Goal: Transaction & Acquisition: Purchase product/service

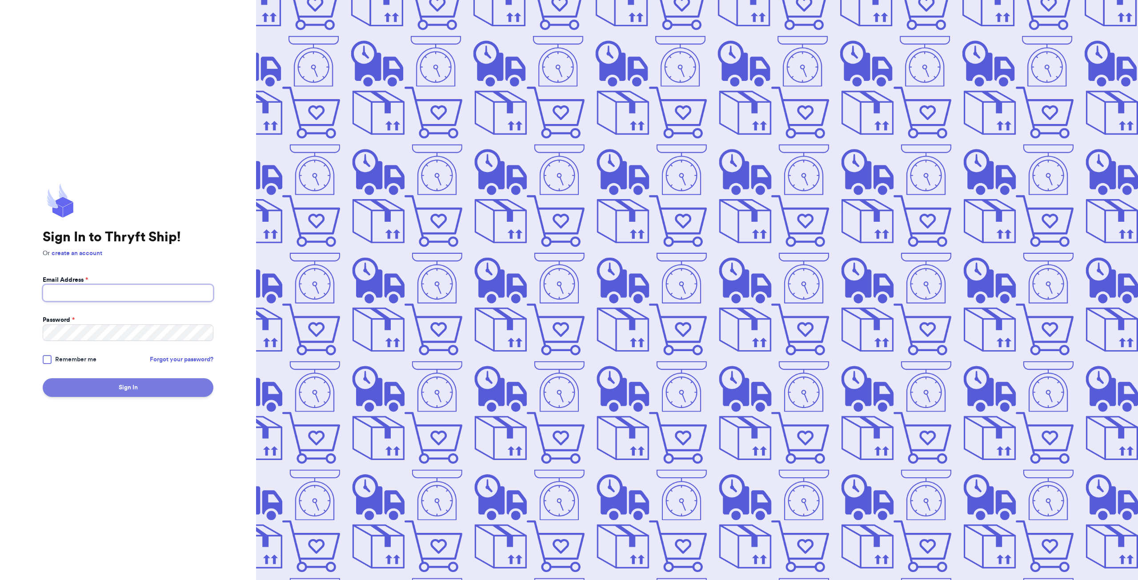
type input "[EMAIL_ADDRESS][DOMAIN_NAME]"
click at [104, 387] on button "Sign In" at bounding box center [128, 387] width 171 height 19
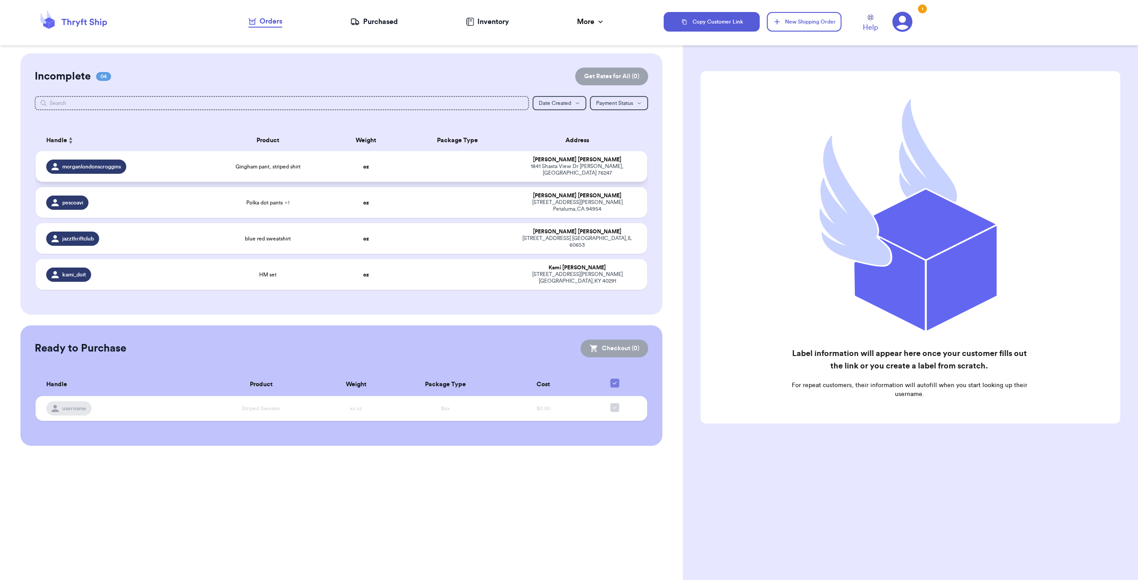
click at [441, 166] on td at bounding box center [458, 166] width 110 height 31
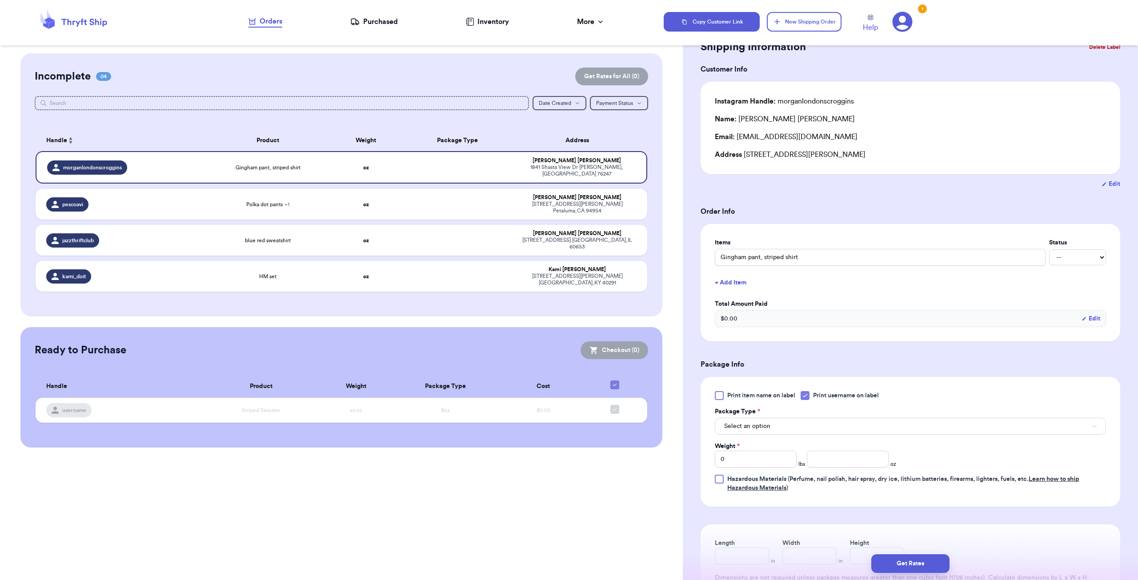
scroll to position [89, 0]
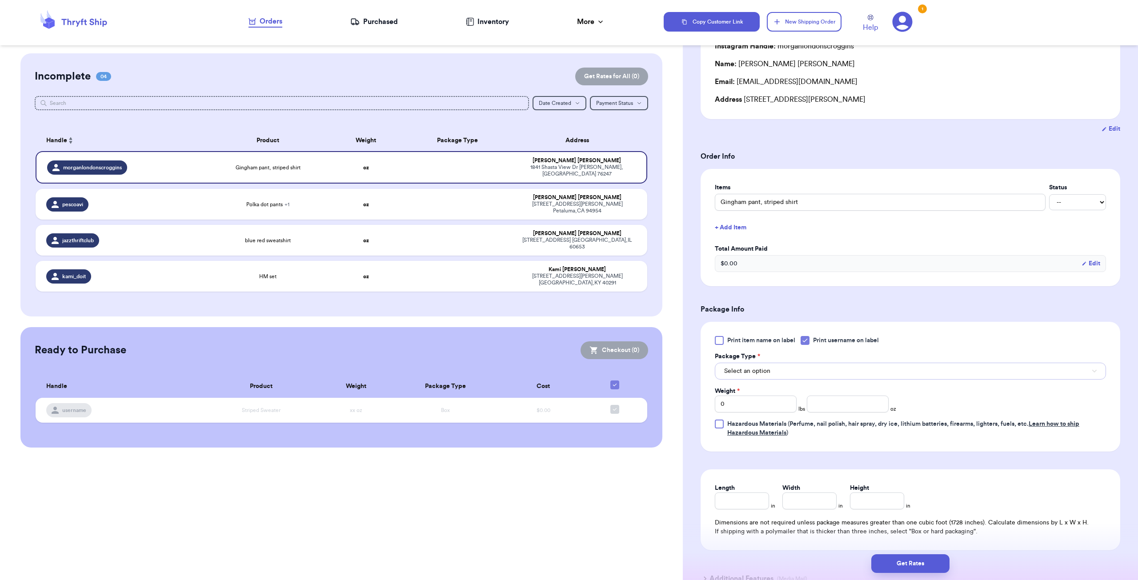
click at [797, 368] on button "Select an option" at bounding box center [909, 371] width 391 height 17
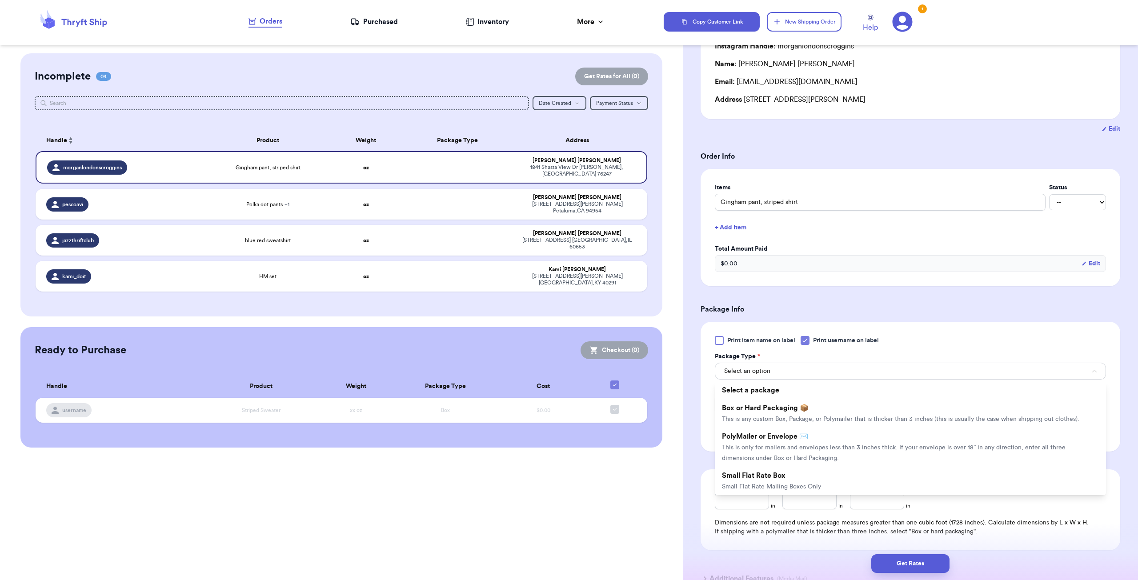
click at [808, 446] on span "This is only for mailers and envelopes less than 3 inches thick. If your envelo…" at bounding box center [893, 452] width 343 height 17
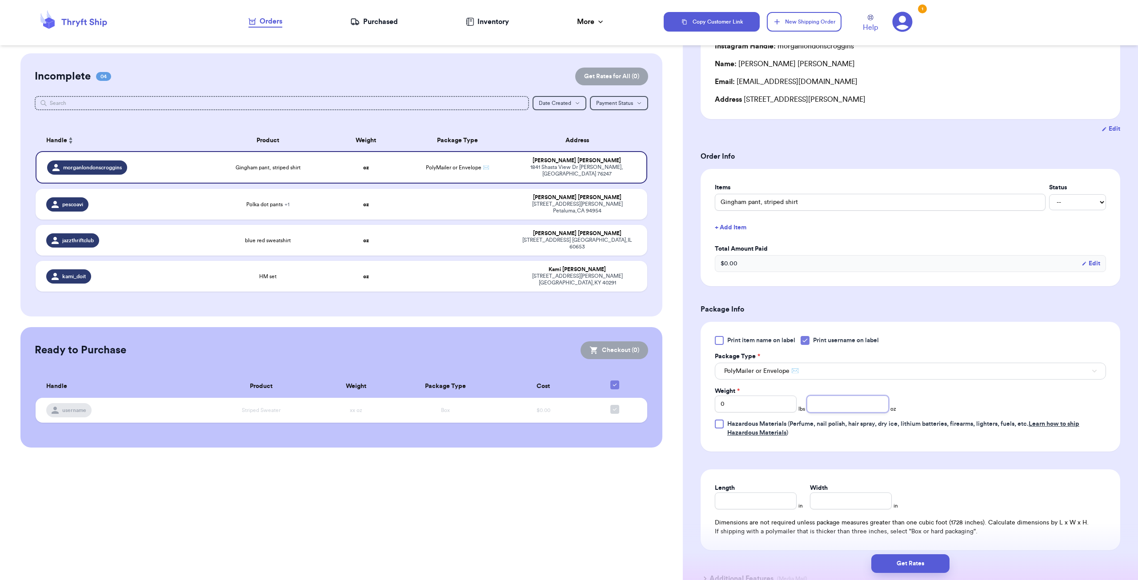
click at [844, 407] on input "number" at bounding box center [847, 403] width 82 height 17
type input "6"
click at [900, 440] on div "Print item name on label Print username on label Package Type * PolyMailer or E…" at bounding box center [909, 387] width 419 height 130
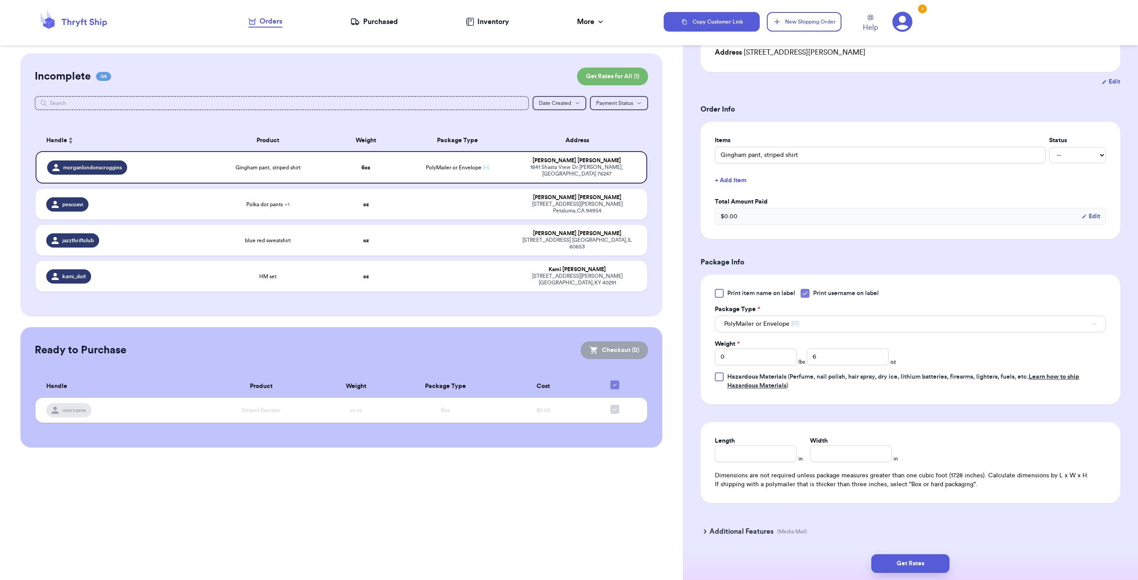
scroll to position [166, 0]
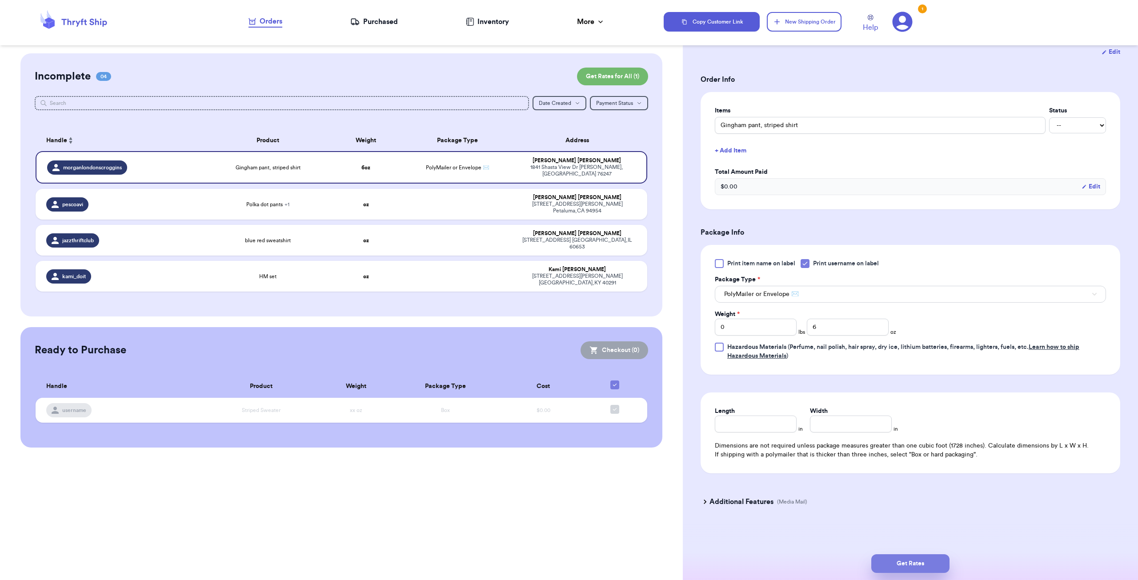
click at [937, 557] on button "Get Rates" at bounding box center [910, 563] width 78 height 19
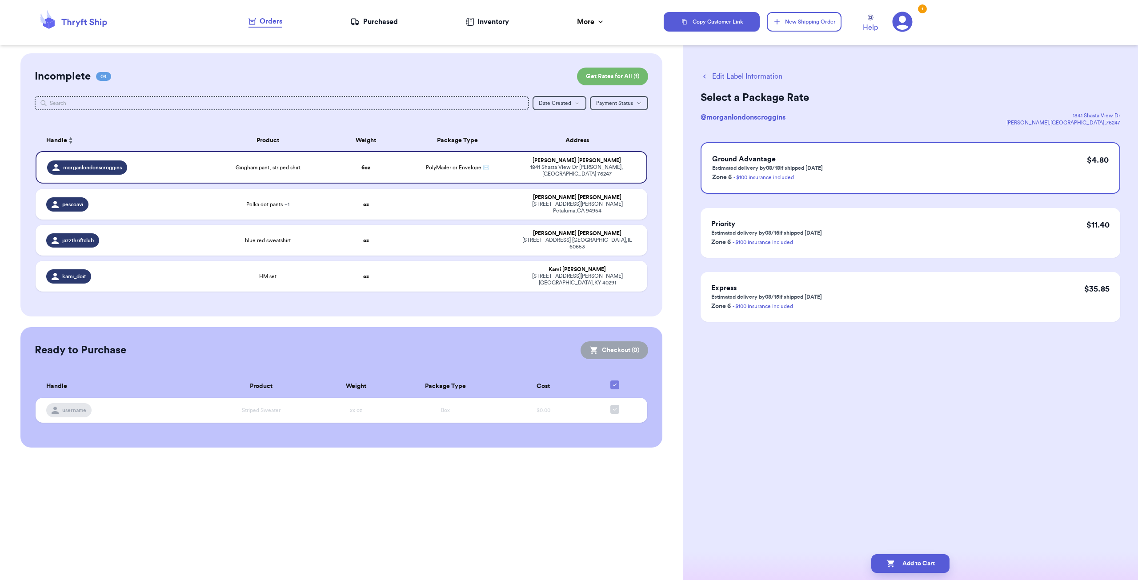
click at [723, 76] on button "Edit Label Information" at bounding box center [741, 76] width 82 height 11
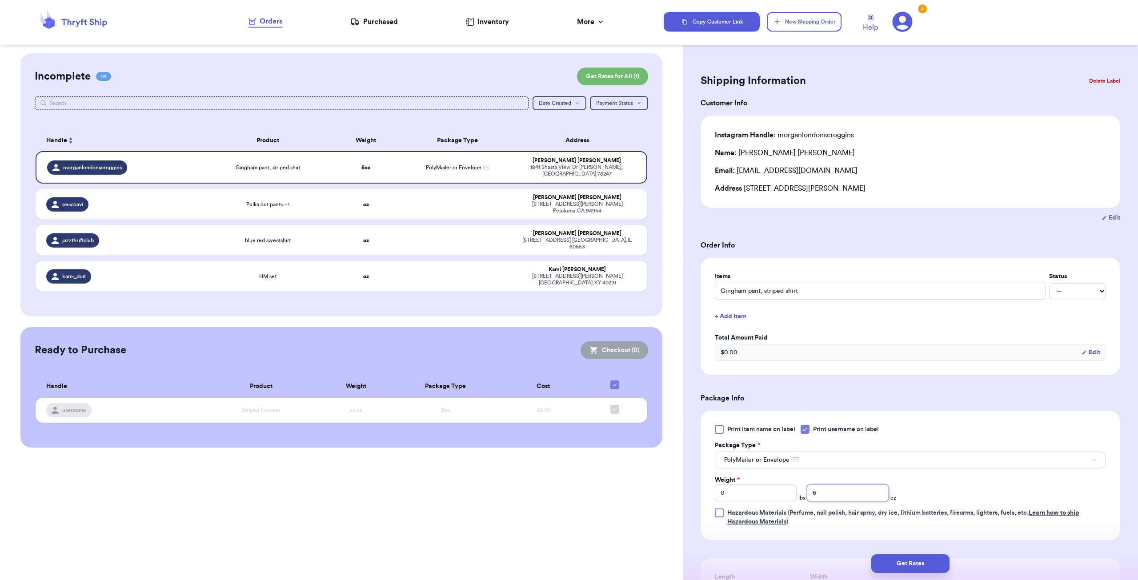
drag, startPoint x: 822, startPoint y: 492, endPoint x: 757, endPoint y: 487, distance: 65.5
click at [757, 487] on div "Weight * 0 lbs 6 oz" at bounding box center [804, 488] width 181 height 26
type input "8"
click at [891, 561] on button "Get Rates" at bounding box center [910, 563] width 78 height 19
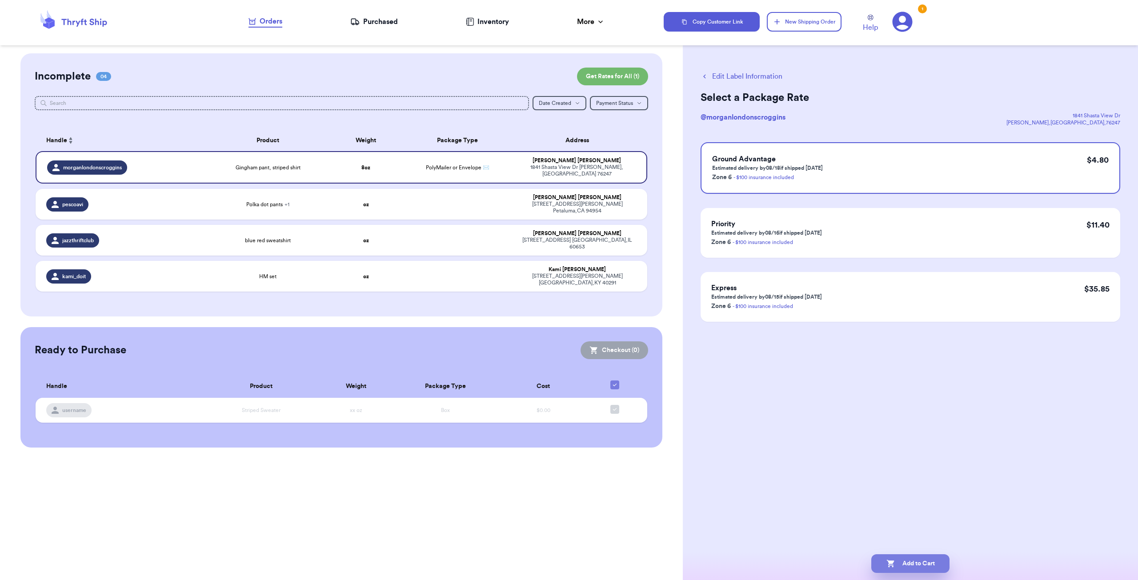
click at [906, 563] on button "Add to Cart" at bounding box center [910, 563] width 78 height 19
checkbox input "true"
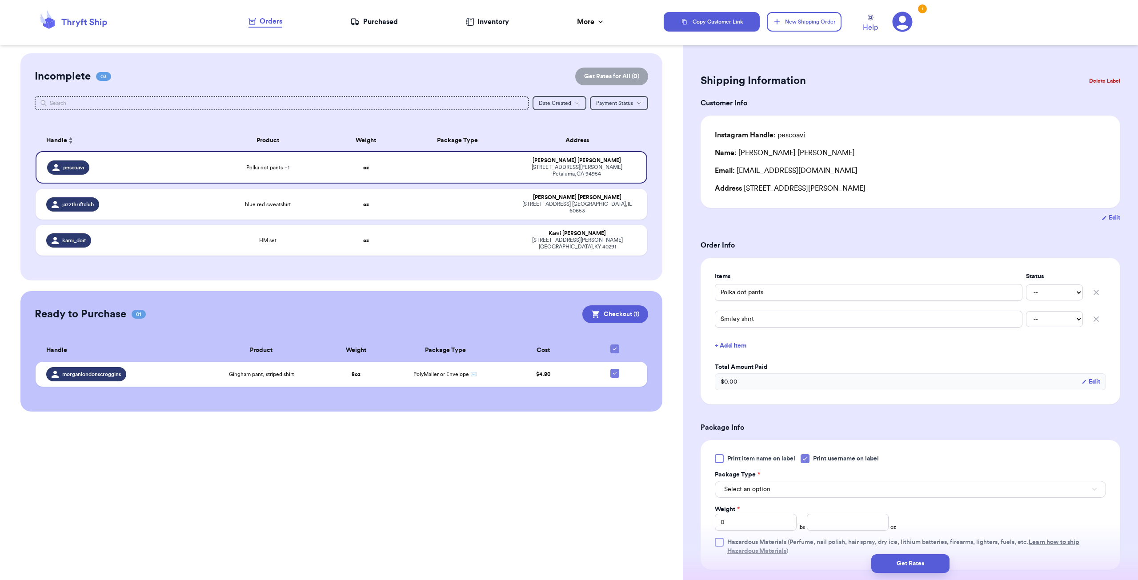
click at [628, 579] on html "Orders Purchased Inventory More Stats Completed Orders Copy Customer Link New S…" at bounding box center [569, 290] width 1138 height 580
click at [453, 267] on div "Customer Link New Order Incomplete 03 Get Rates for All ( 0 ) Get Rates for All…" at bounding box center [341, 232] width 683 height 358
click at [777, 494] on button "Select an option" at bounding box center [909, 489] width 391 height 17
click at [782, 559] on div "Get Rates" at bounding box center [910, 563] width 441 height 19
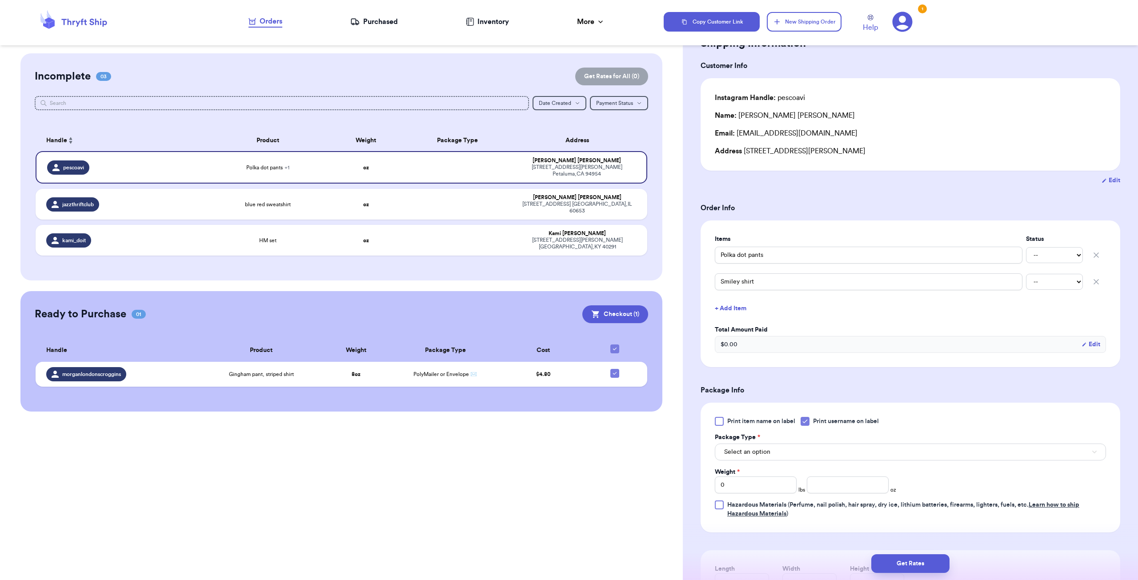
scroll to position [133, 0]
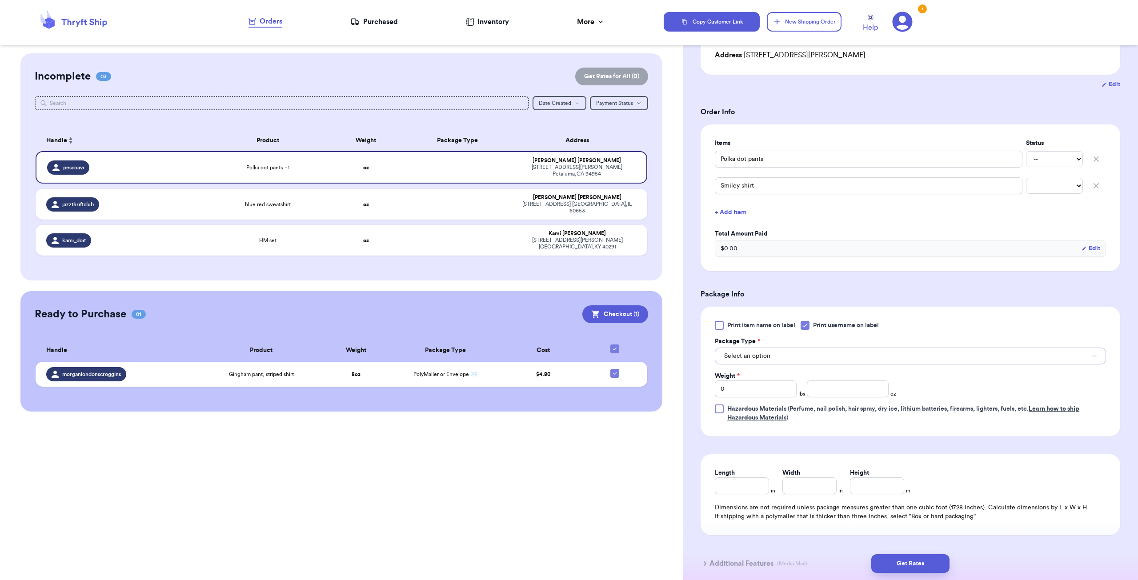
click at [807, 353] on button "Select an option" at bounding box center [909, 355] width 391 height 17
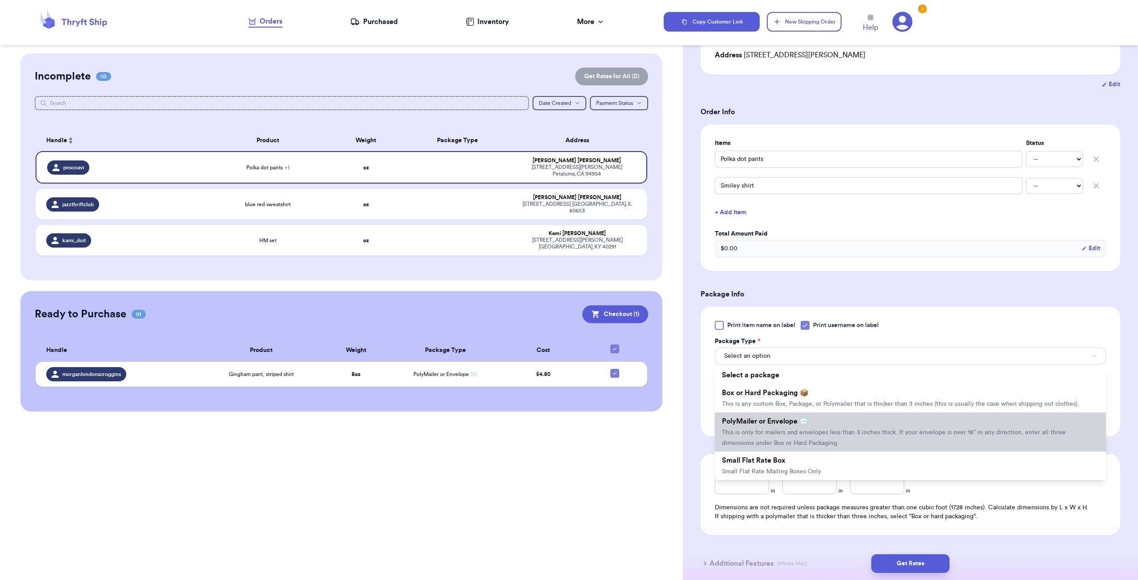
click at [786, 437] on li "PolyMailer or Envelope ✉️ This is only for mailers and envelopes less than 3 in…" at bounding box center [909, 431] width 391 height 39
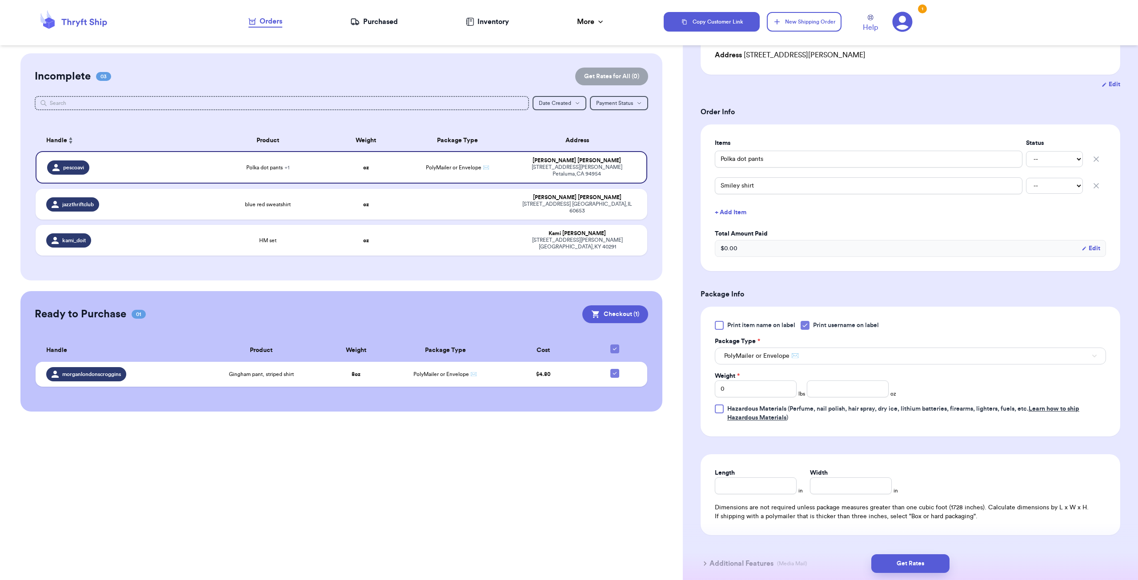
click at [838, 475] on div "Width" at bounding box center [851, 472] width 82 height 9
click at [814, 392] on input "number" at bounding box center [847, 388] width 82 height 17
type input "5"
click at [917, 445] on form "Shipping Information Delete Label Customer Info Instagram Handle: pescoavi Name…" at bounding box center [909, 259] width 419 height 643
click at [933, 570] on button "Get Rates" at bounding box center [910, 563] width 78 height 19
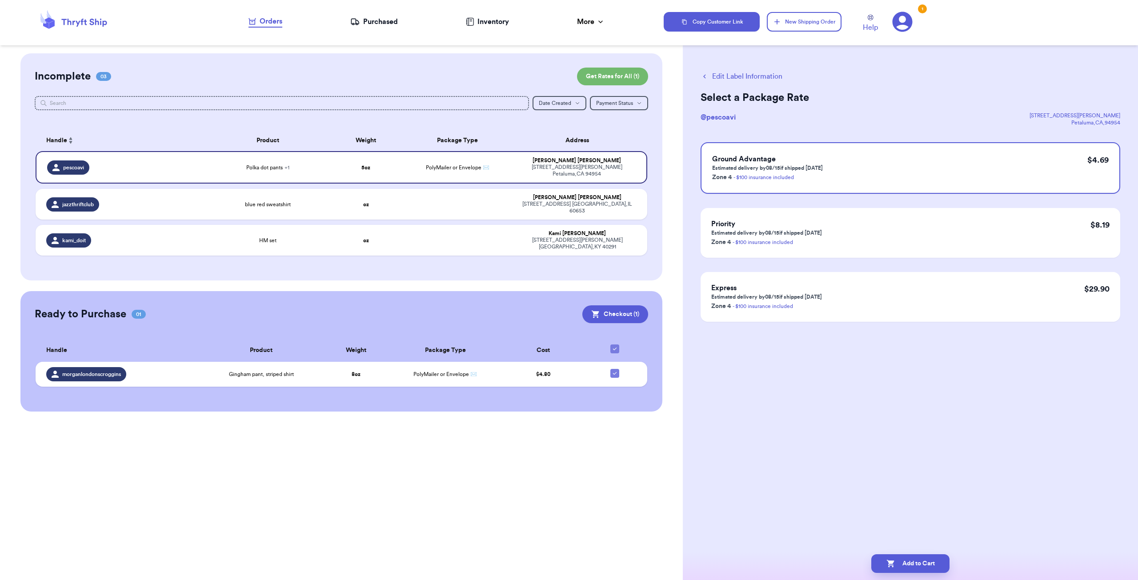
scroll to position [0, 0]
click at [912, 560] on button "Add to Cart" at bounding box center [910, 563] width 78 height 19
checkbox input "true"
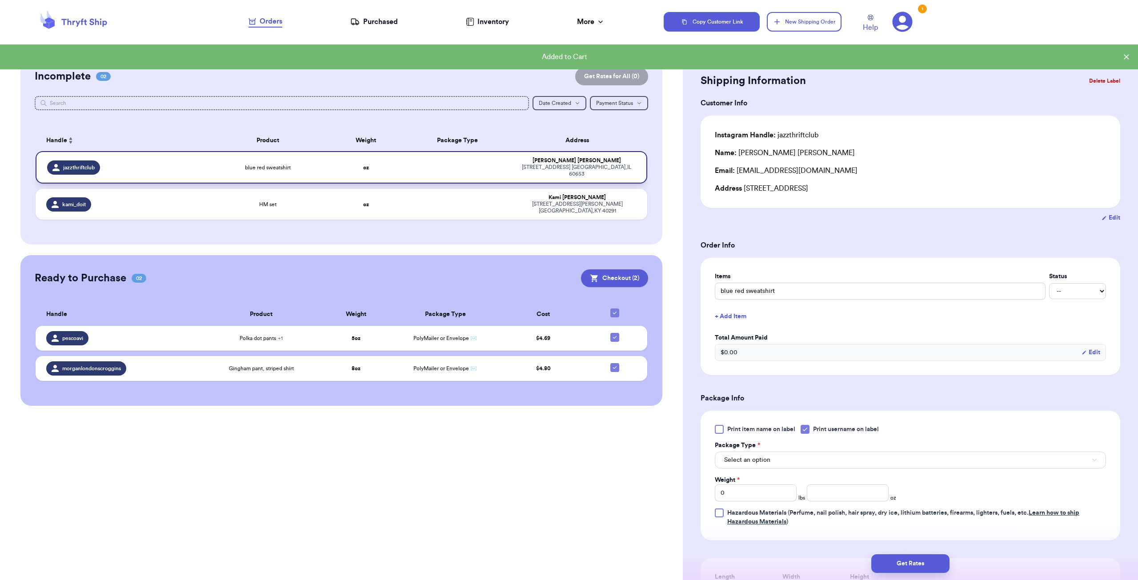
click at [136, 163] on div "jazzthriftclub" at bounding box center [124, 167] width 154 height 14
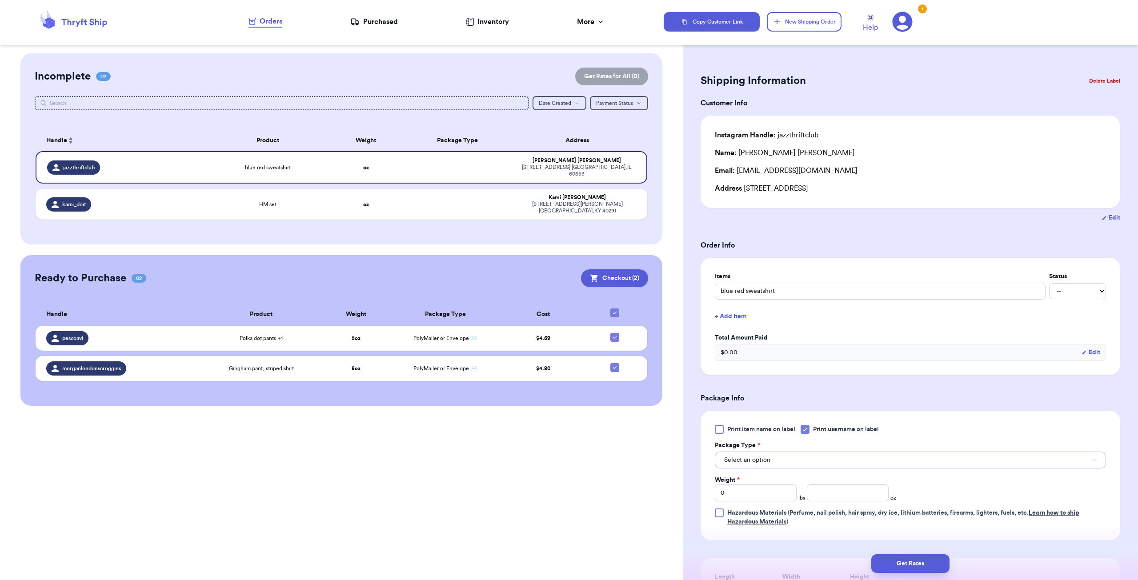
click at [817, 457] on button "Select an option" at bounding box center [909, 459] width 391 height 17
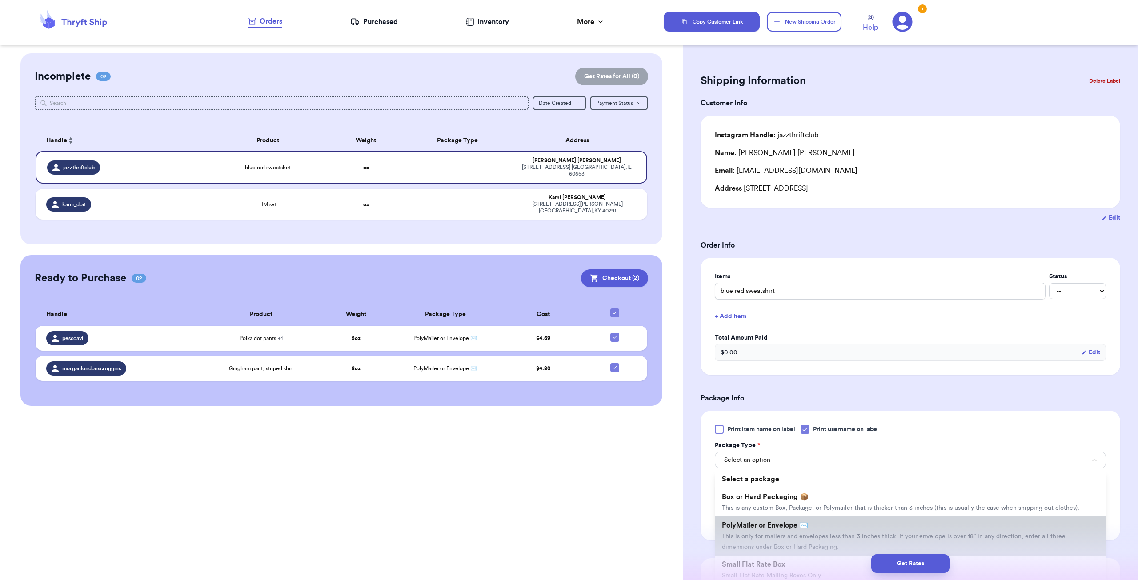
click at [795, 529] on li "PolyMailer or Envelope ✉️ This is only for mailers and envelopes less than 3 in…" at bounding box center [909, 535] width 391 height 39
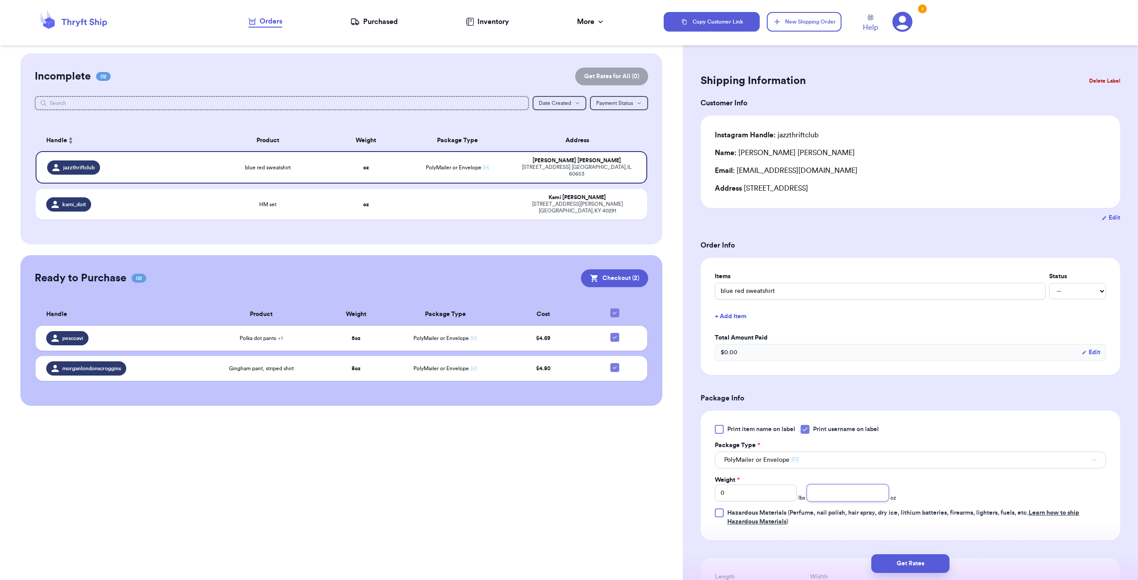
click at [830, 490] on input "number" at bounding box center [847, 492] width 82 height 17
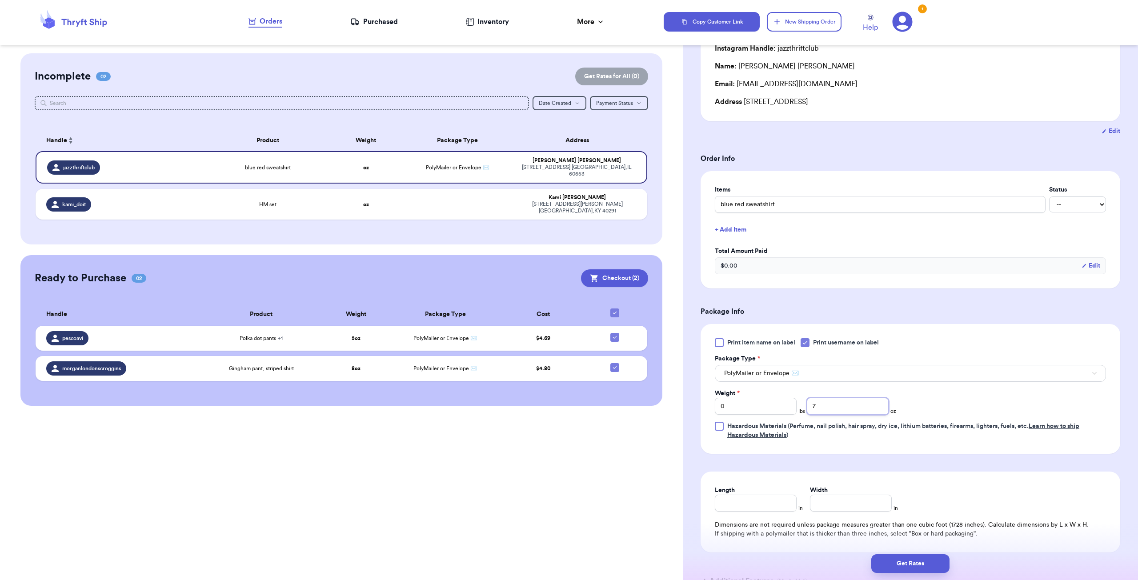
scroll to position [89, 0]
type input "7"
click at [898, 567] on button "Get Rates" at bounding box center [910, 563] width 78 height 19
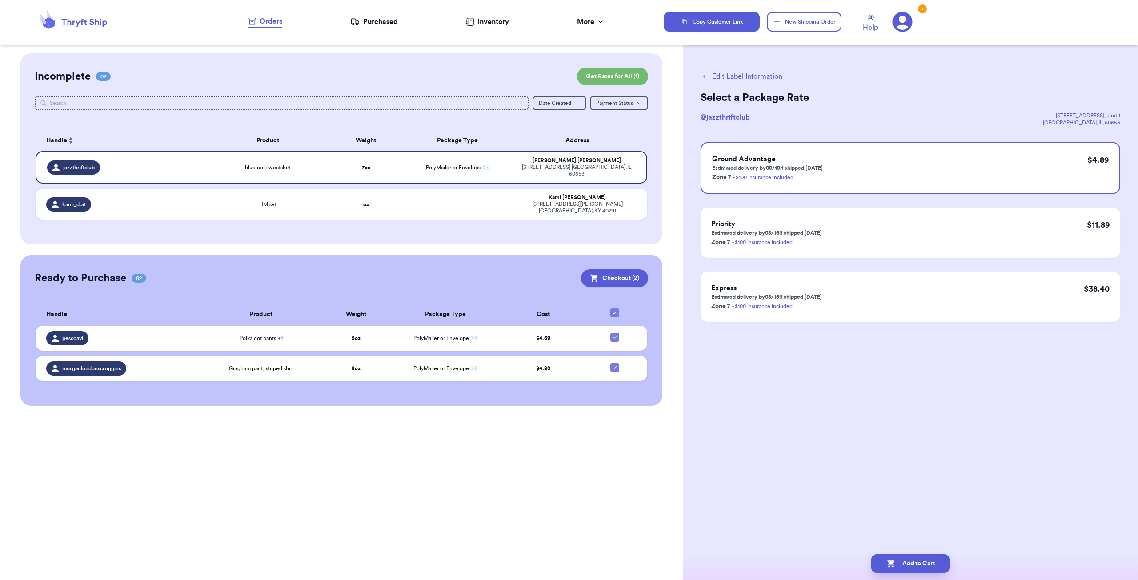
scroll to position [0, 0]
click at [922, 555] on button "Add to Cart" at bounding box center [910, 563] width 78 height 19
checkbox input "true"
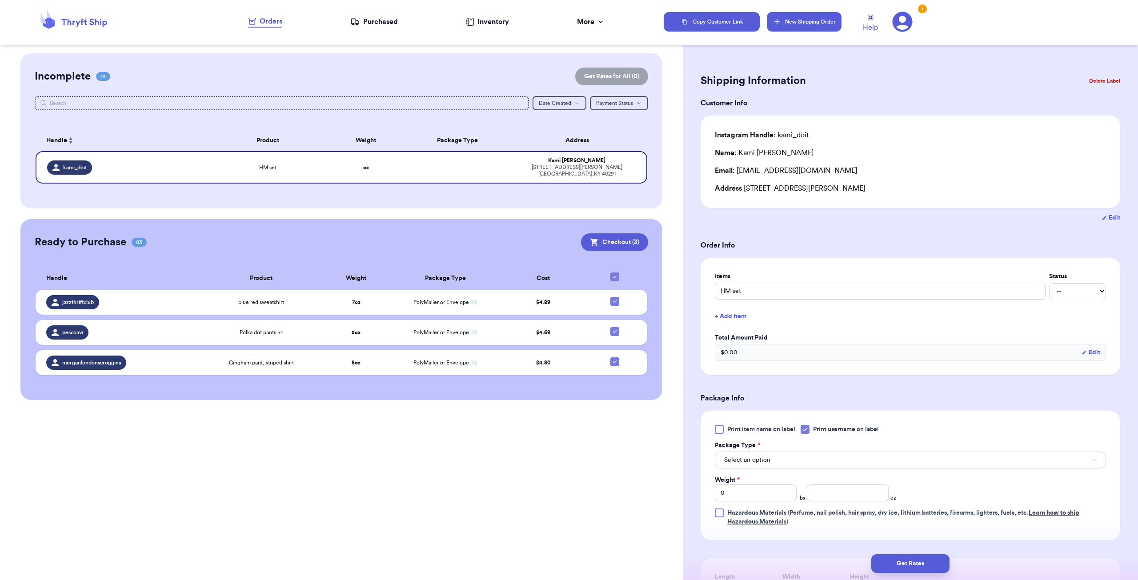
click at [808, 24] on button "New Shipping Order" at bounding box center [803, 22] width 75 height 20
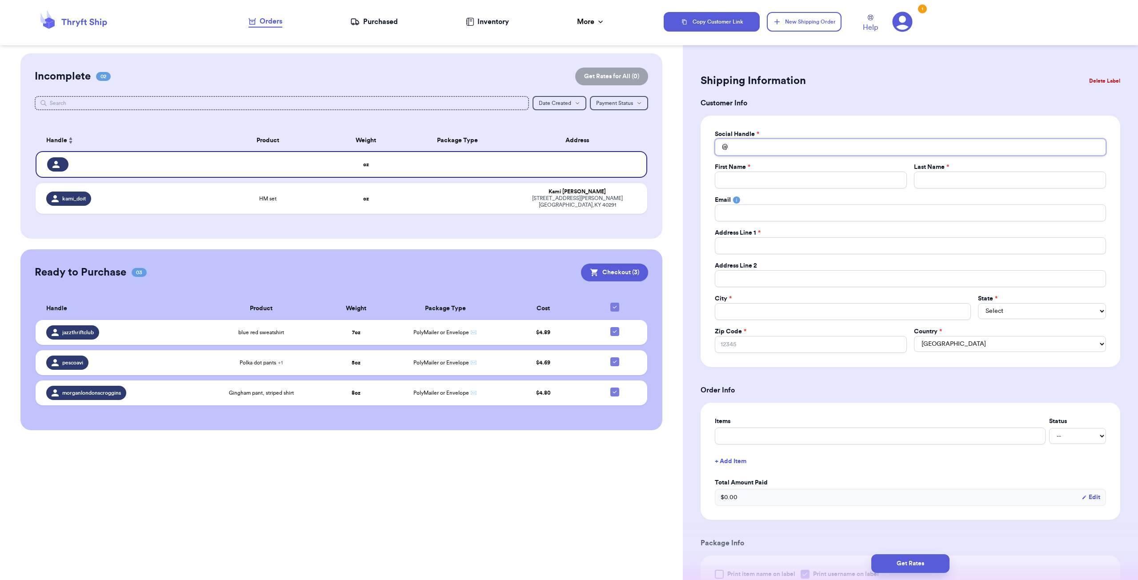
click at [755, 148] on input "Total Amount Paid" at bounding box center [909, 147] width 391 height 17
type input "w"
type input "wh"
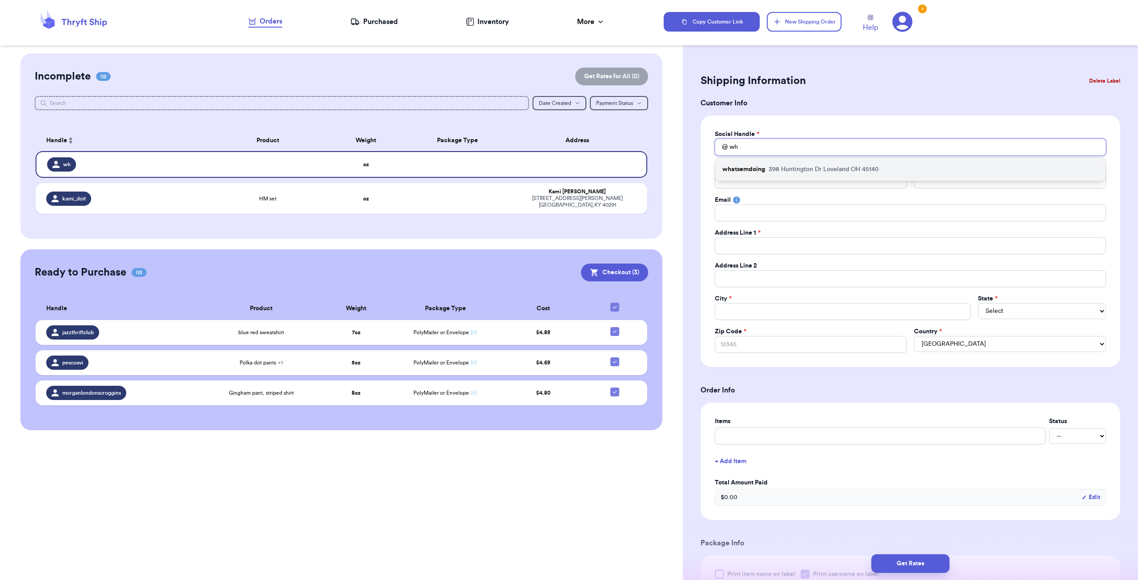
type input "wh"
click at [775, 175] on div "whatsemdoing [STREET_ADDRESS][PERSON_NAME]" at bounding box center [910, 169] width 390 height 23
type input "whatsemdoing"
type input "[PERSON_NAME]"
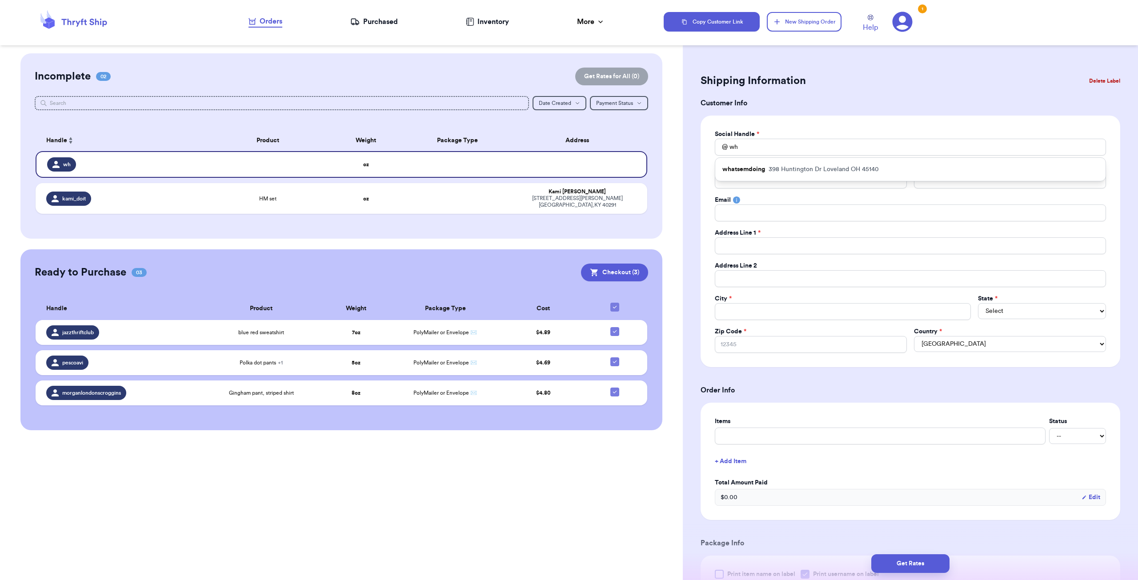
type input "[EMAIL_ADDRESS][PERSON_NAME][DOMAIN_NAME]"
type input "398 Huntington Dr"
type input "Loveland"
select select "OH"
type input "45140"
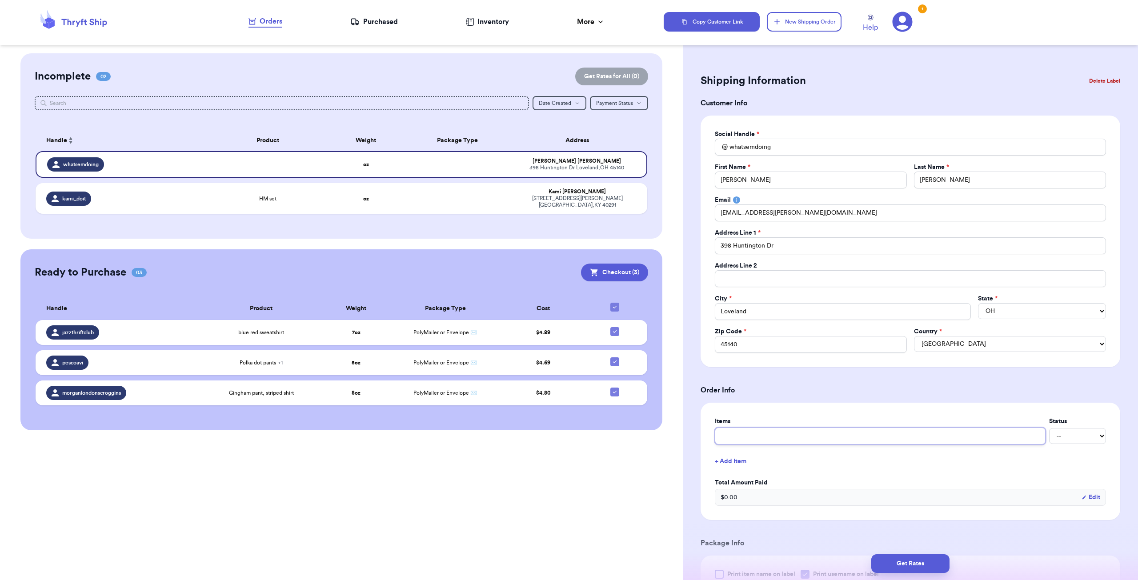
click at [822, 432] on input "text" at bounding box center [879, 435] width 331 height 17
type input "b"
type input "be"
type input "bea"
type input "beat"
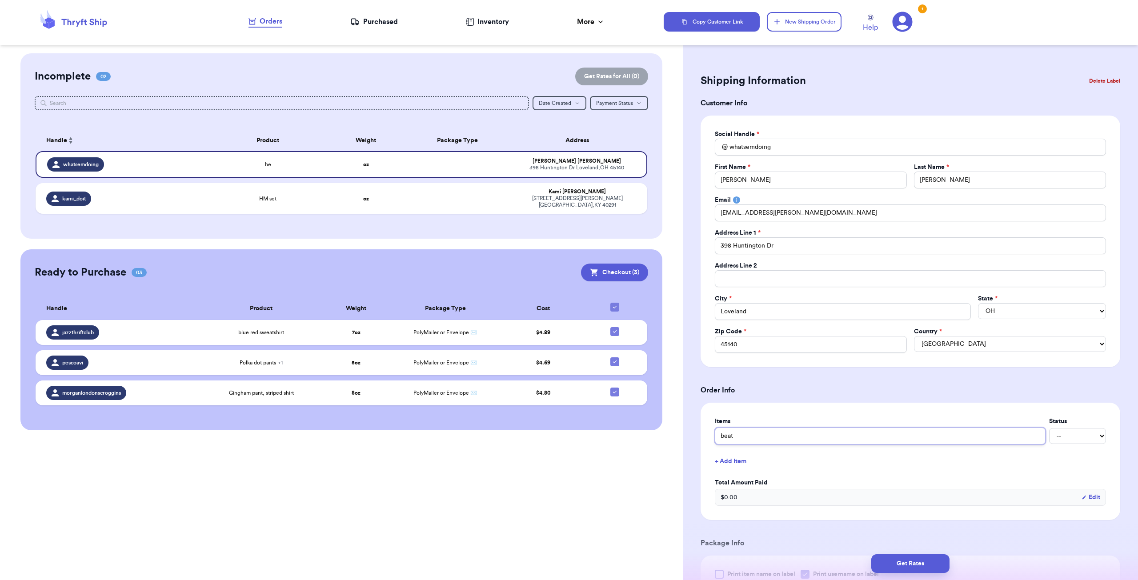
type input "beatl"
type input "beatle"
type input "beatles"
type input "beatles s"
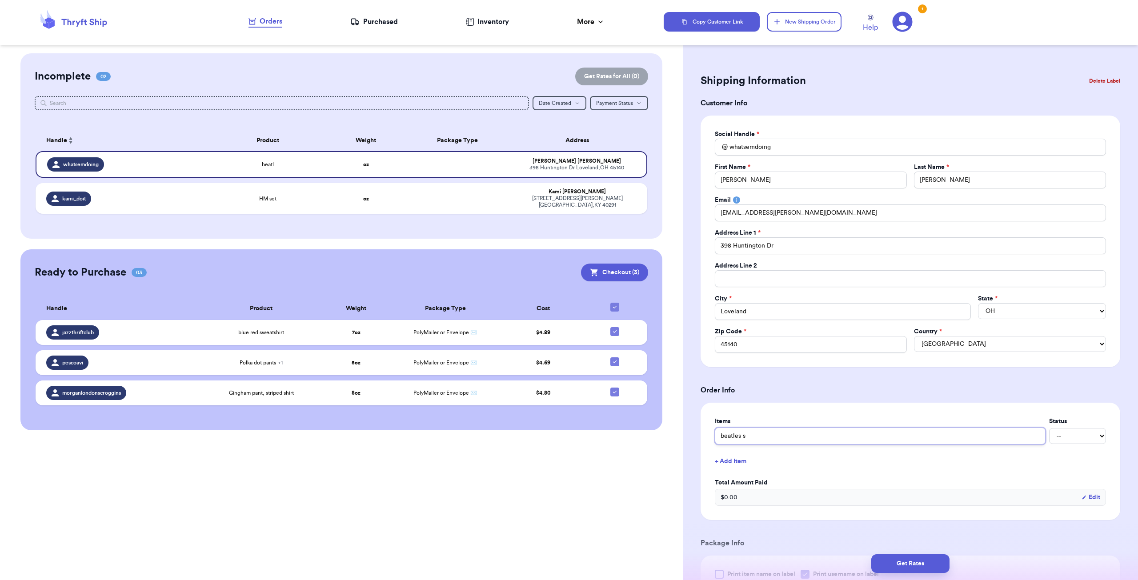
type input "beatles sh"
type input "beatles shi"
type input "beatles shit"
type input "beatles shi"
type input "beatles shir"
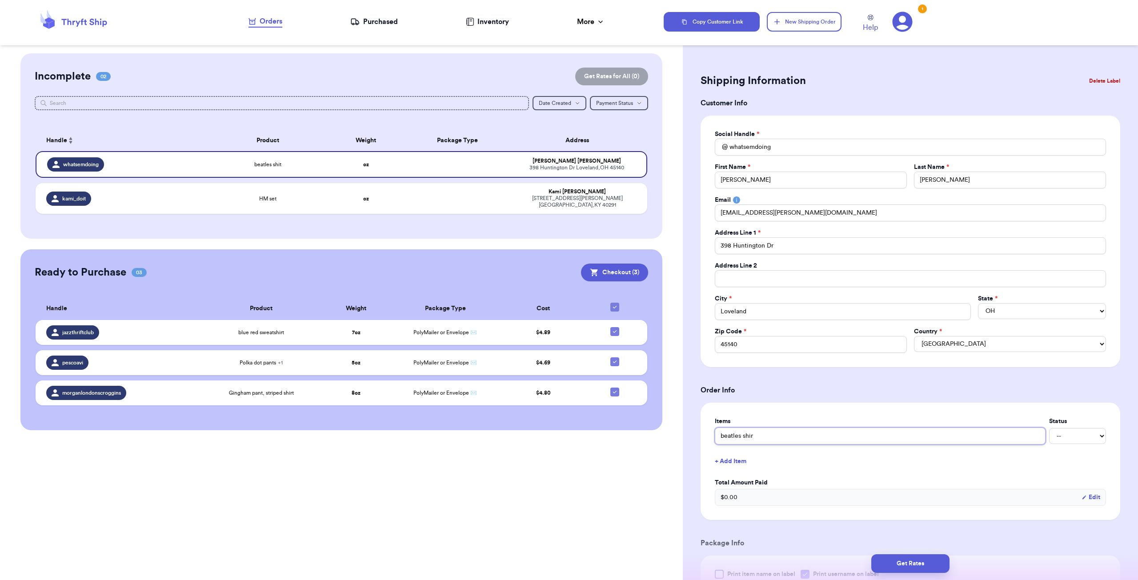
type input "beatles shirt"
click at [806, 463] on button "+ Add Item" at bounding box center [910, 461] width 398 height 20
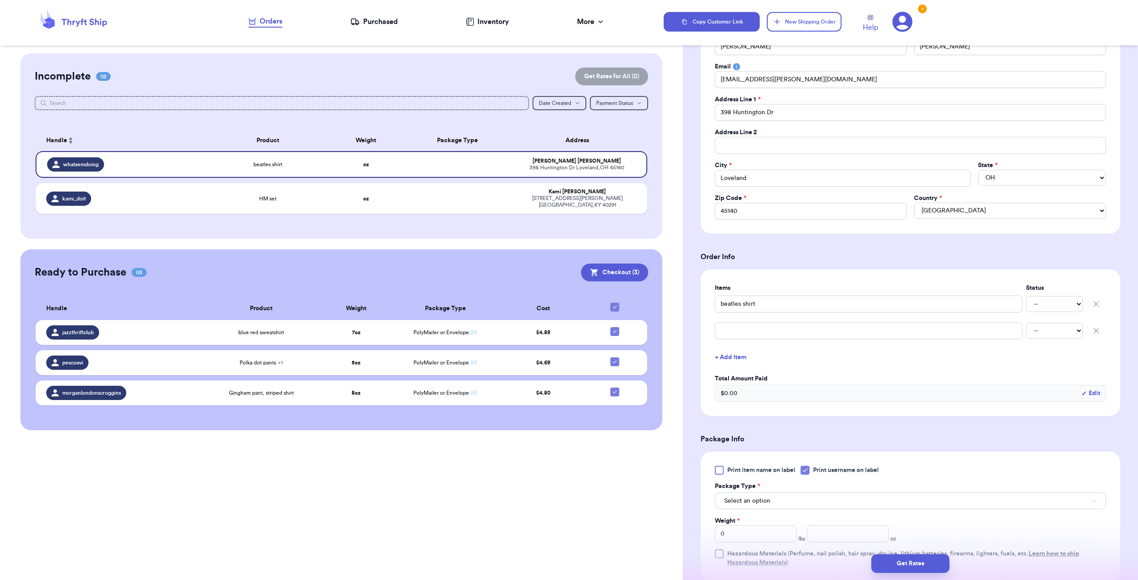
scroll to position [222, 0]
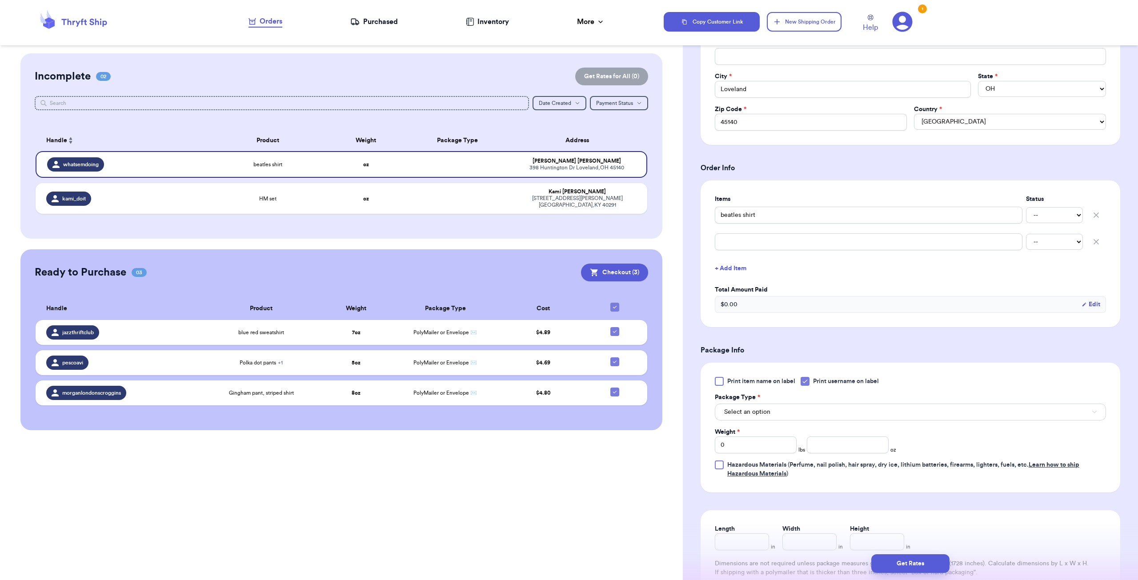
click at [818, 468] on span "Hazardous Materials (Perfume, nail polish, hair spray, dry ice, lithium batteri…" at bounding box center [916, 469] width 379 height 18
click at [0, 0] on input "Hazardous Materials (Perfume, nail polish, hair spray, dry ice, lithium batteri…" at bounding box center [0, 0] width 0 height 0
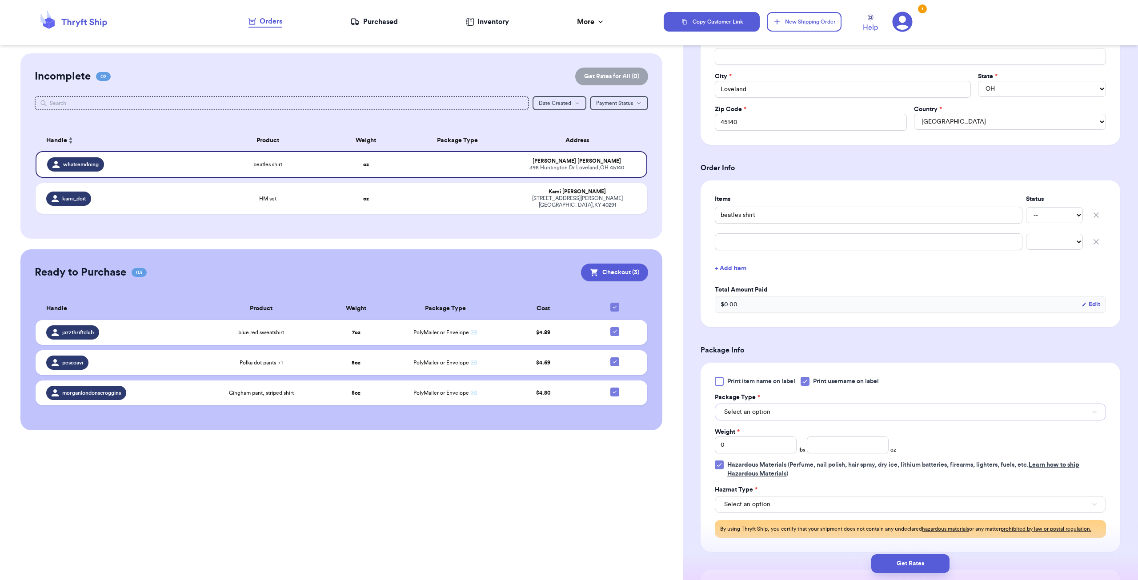
click at [751, 412] on span "Select an option" at bounding box center [747, 411] width 46 height 9
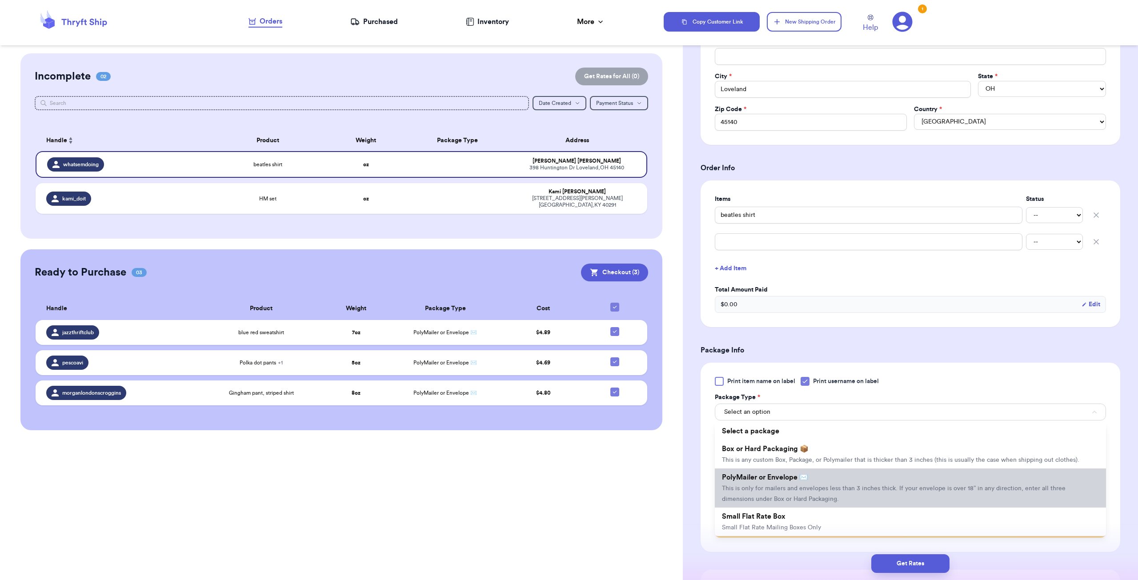
click at [781, 474] on span "PolyMailer or Envelope ✉️" at bounding box center [765, 477] width 86 height 7
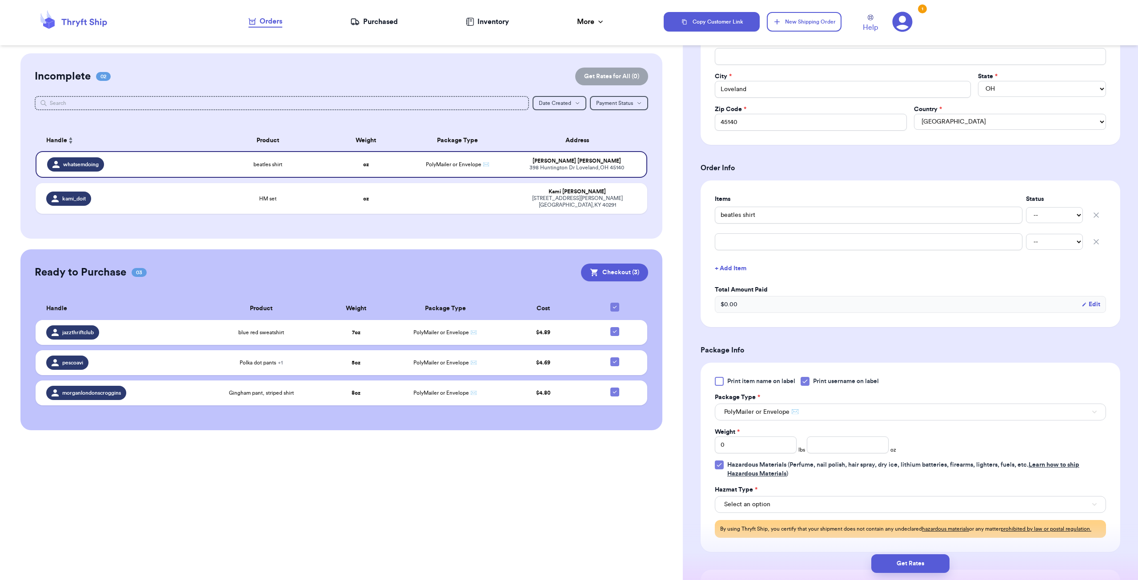
click at [721, 461] on icon at bounding box center [718, 464] width 7 height 7
click at [0, 0] on input "Hazardous Materials (Perfume, nail polish, hair spray, dry ice, lithium batteri…" at bounding box center [0, 0] width 0 height 0
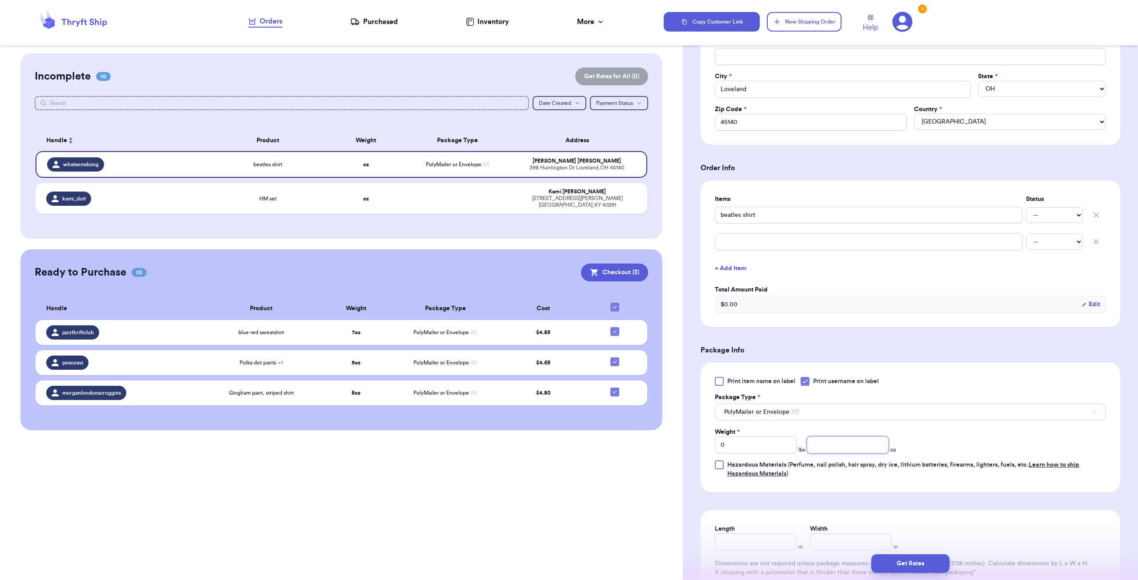
click at [860, 441] on input "number" at bounding box center [847, 444] width 82 height 17
type input "4"
click at [951, 427] on div "Weight * 0 lbs 4 oz" at bounding box center [844, 440] width 261 height 26
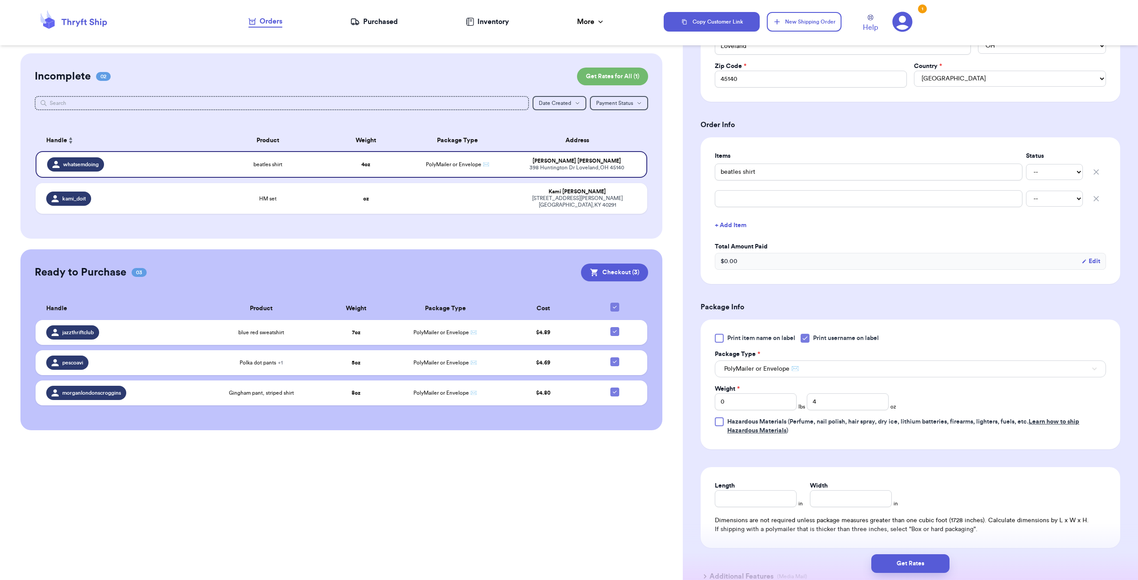
scroll to position [338, 0]
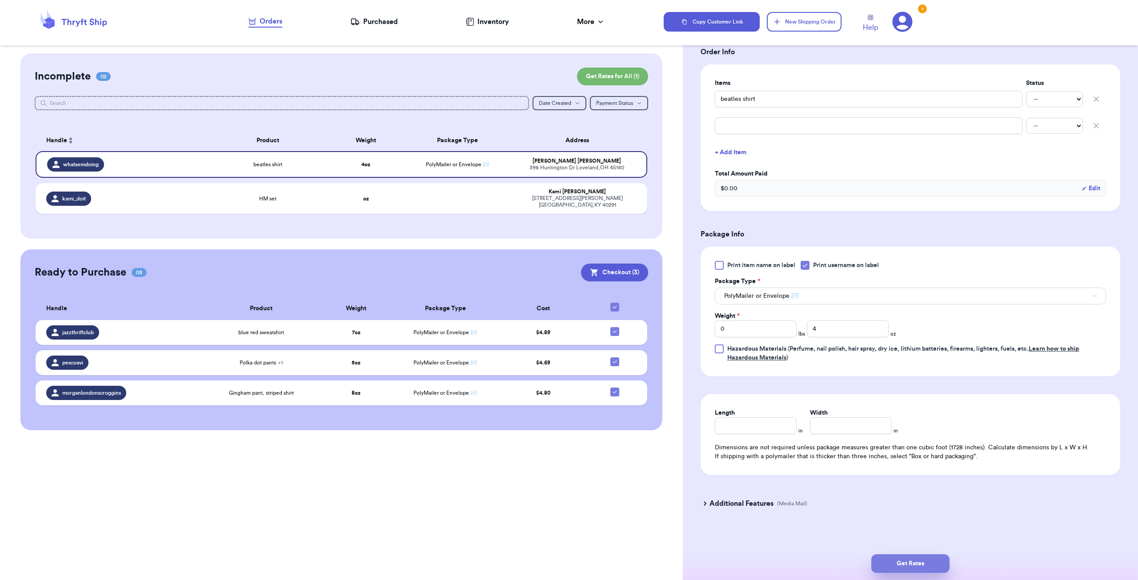
click at [906, 564] on button "Get Rates" at bounding box center [910, 563] width 78 height 19
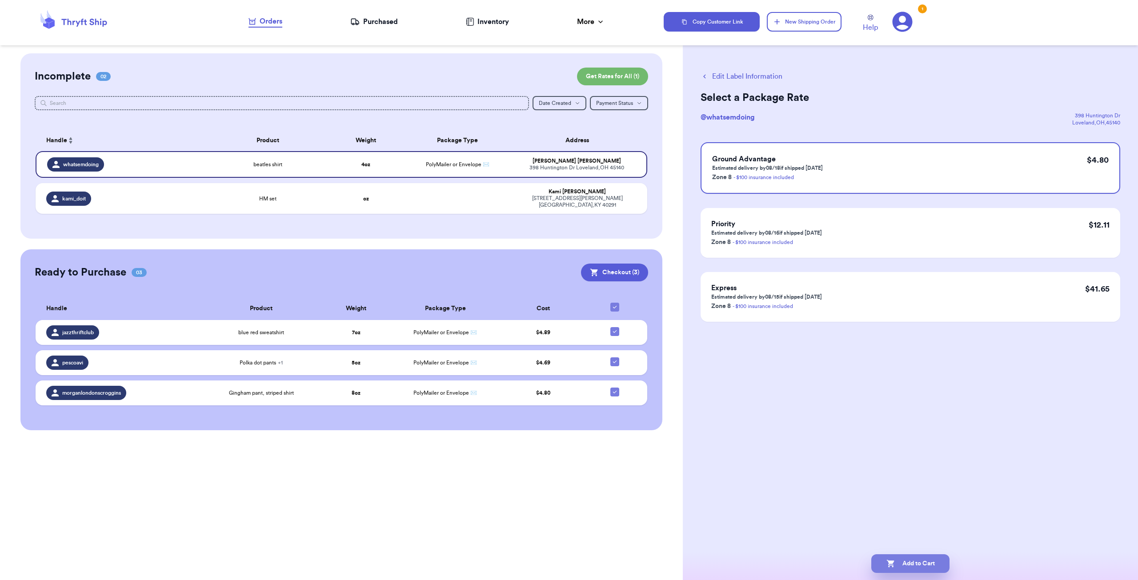
click at [916, 559] on button "Add to Cart" at bounding box center [910, 563] width 78 height 19
checkbox input "true"
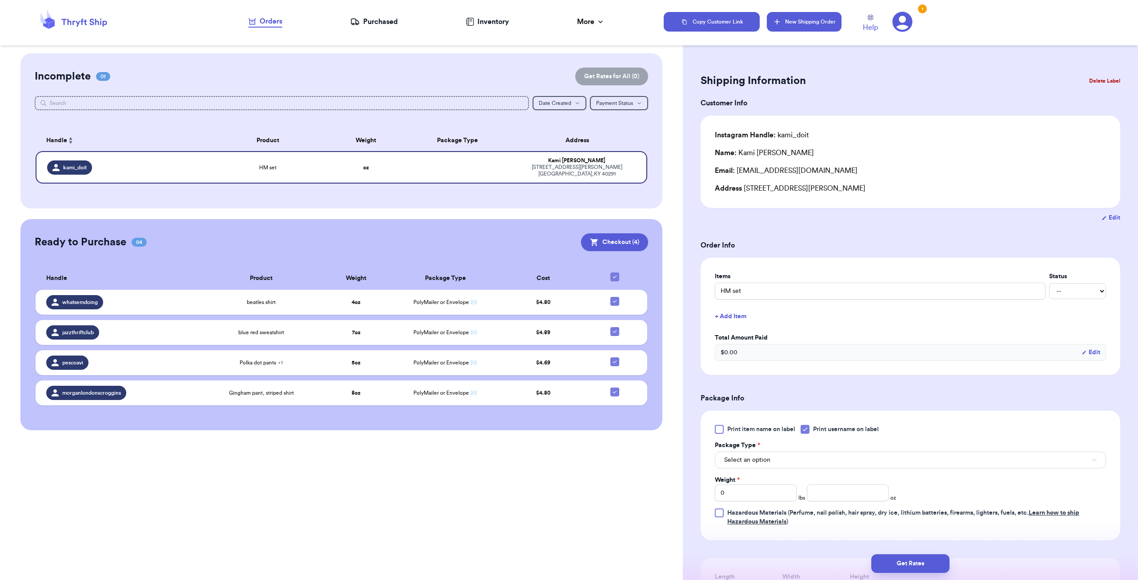
click at [809, 15] on button "New Shipping Order" at bounding box center [803, 22] width 75 height 20
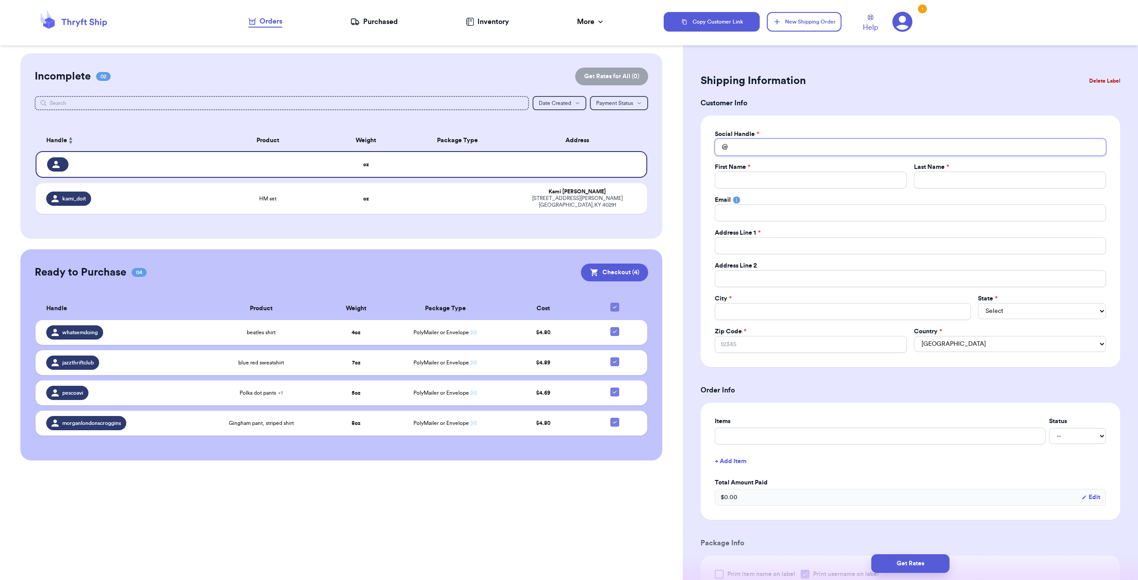
click at [752, 144] on input "Total Amount Paid" at bounding box center [909, 147] width 391 height 17
type input "n"
type input "ne"
type input "neo"
type input "neon"
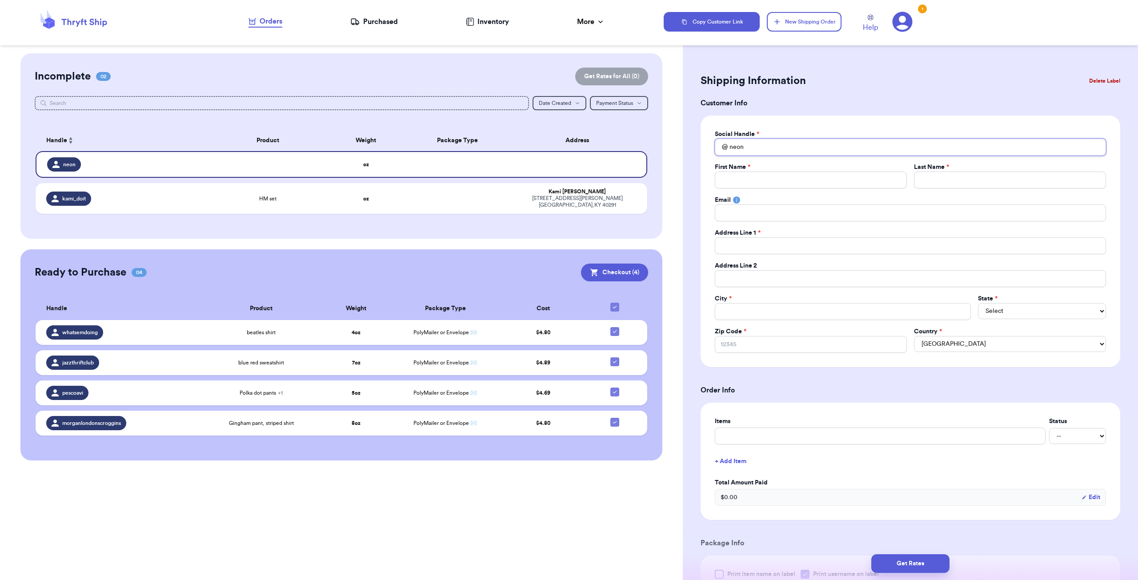
type input "neo"
type input "ne"
type input "n"
type input "d"
type input "da"
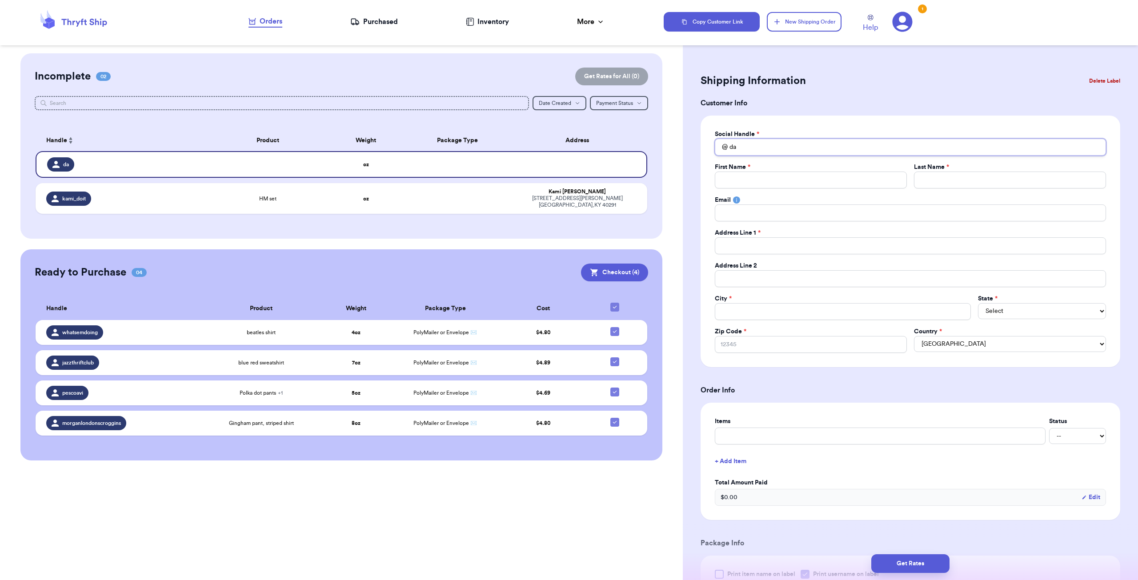
type input "[PERSON_NAME]"
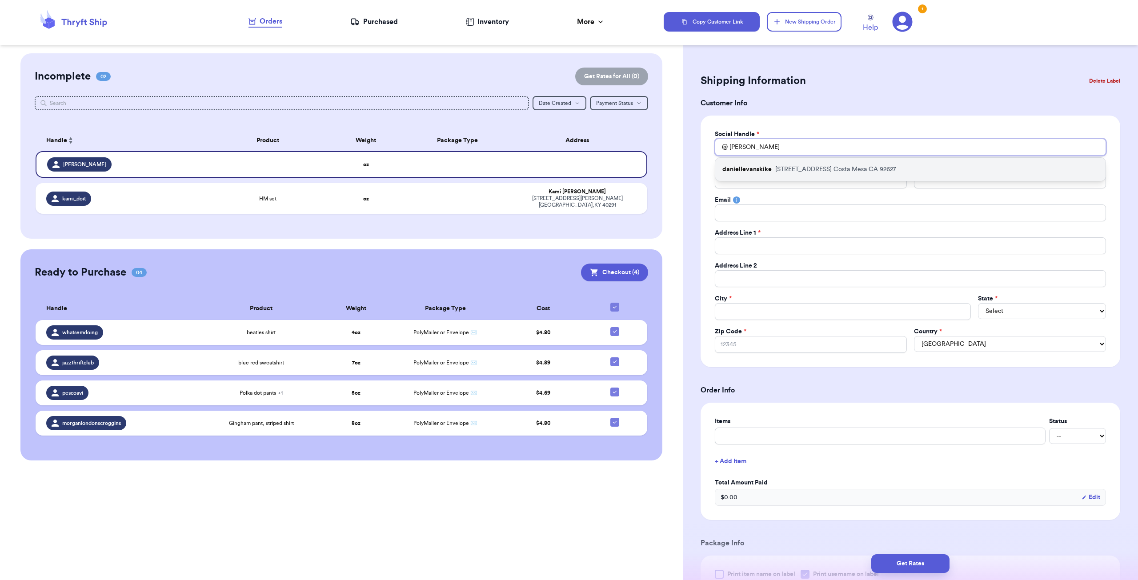
type input "[PERSON_NAME]"
drag, startPoint x: 769, startPoint y: 165, endPoint x: 763, endPoint y: 165, distance: 5.3
click at [768, 165] on p "daniellevanskike" at bounding box center [746, 169] width 49 height 9
type input "daniellevanskike"
type input "[PERSON_NAME]"
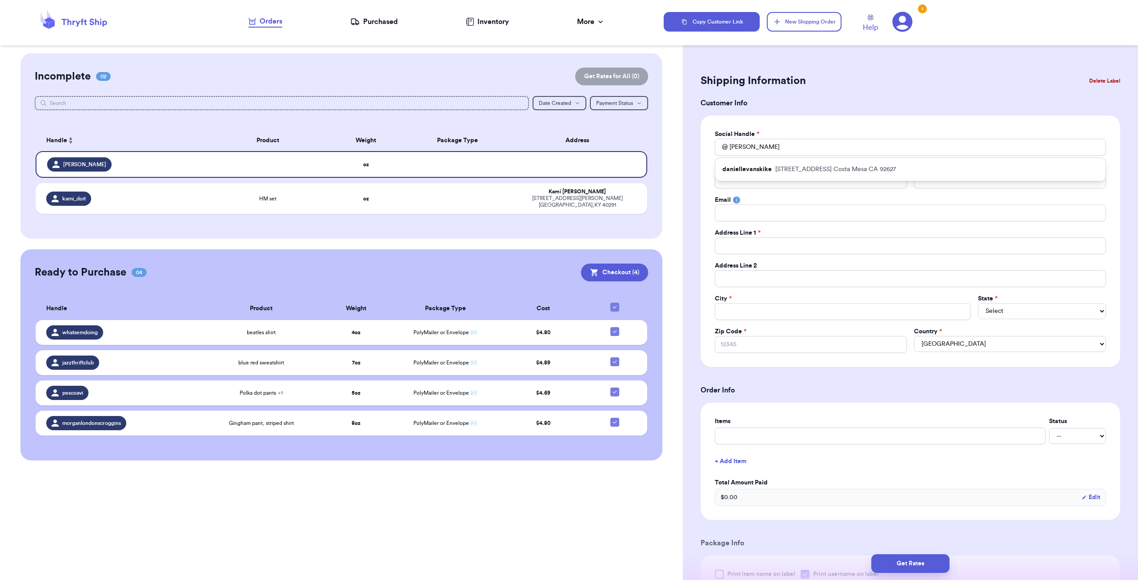
type input "[PERSON_NAME]"
type input "[EMAIL_ADDRESS][DOMAIN_NAME]"
type input "[STREET_ADDRESS]"
type input "C4"
type input "Costa Mesa"
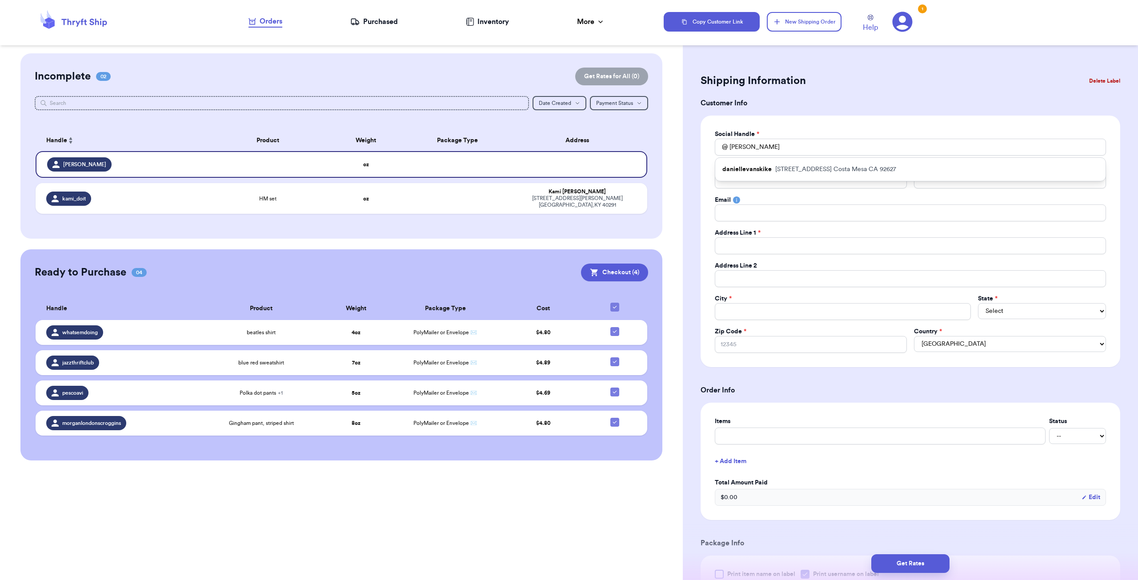
select select "CA"
type input "92627"
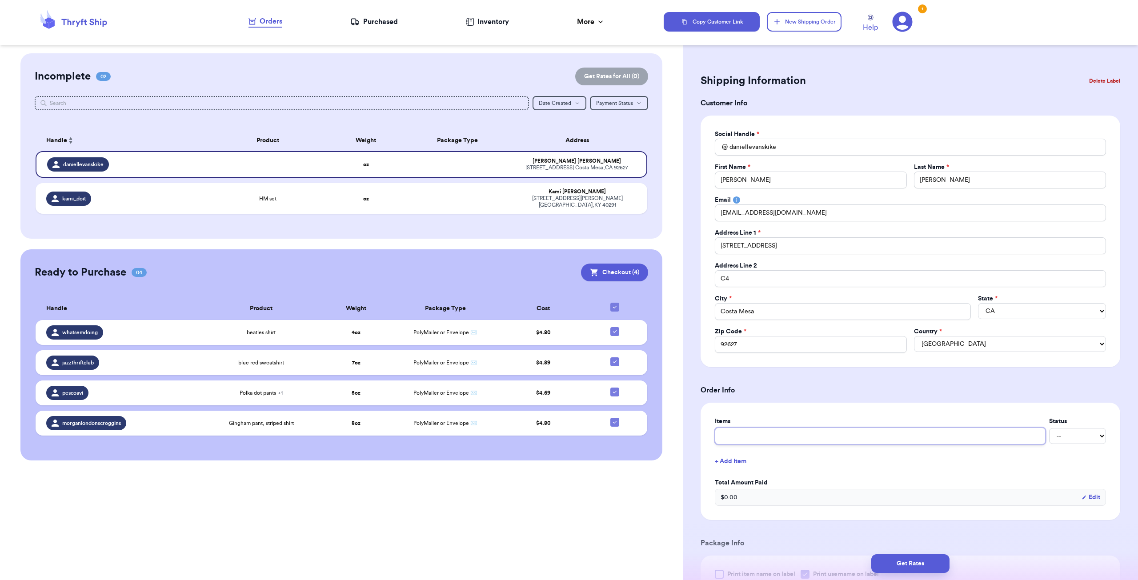
click at [732, 434] on input "text" at bounding box center [879, 435] width 331 height 17
type input "t"
type input "to"
type input "[PERSON_NAME]"
type input "toma"
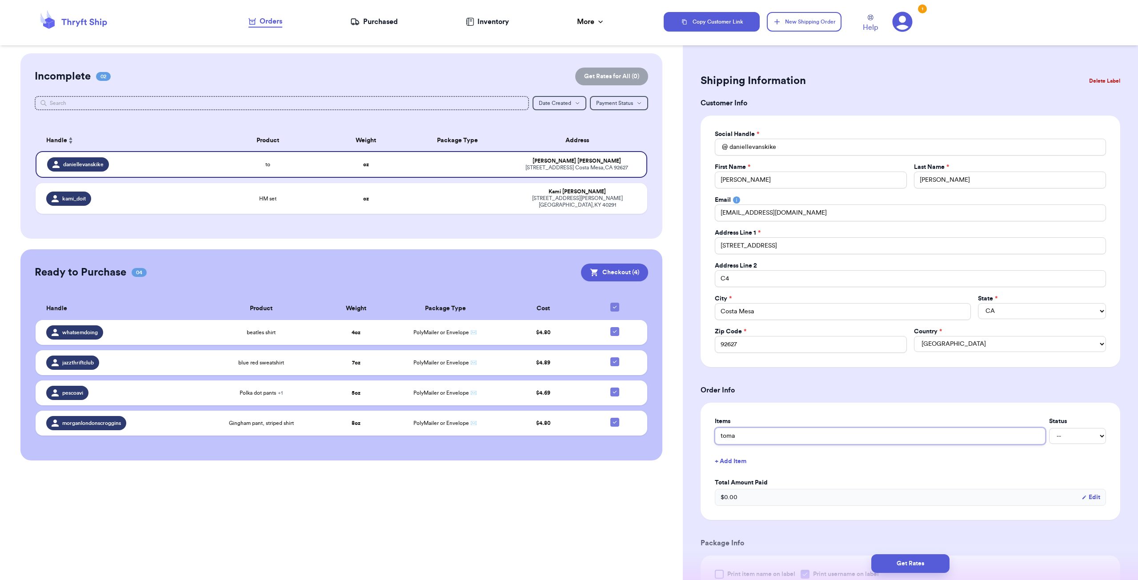
type input "[PERSON_NAME]"
type input "toma"
type input "tomat"
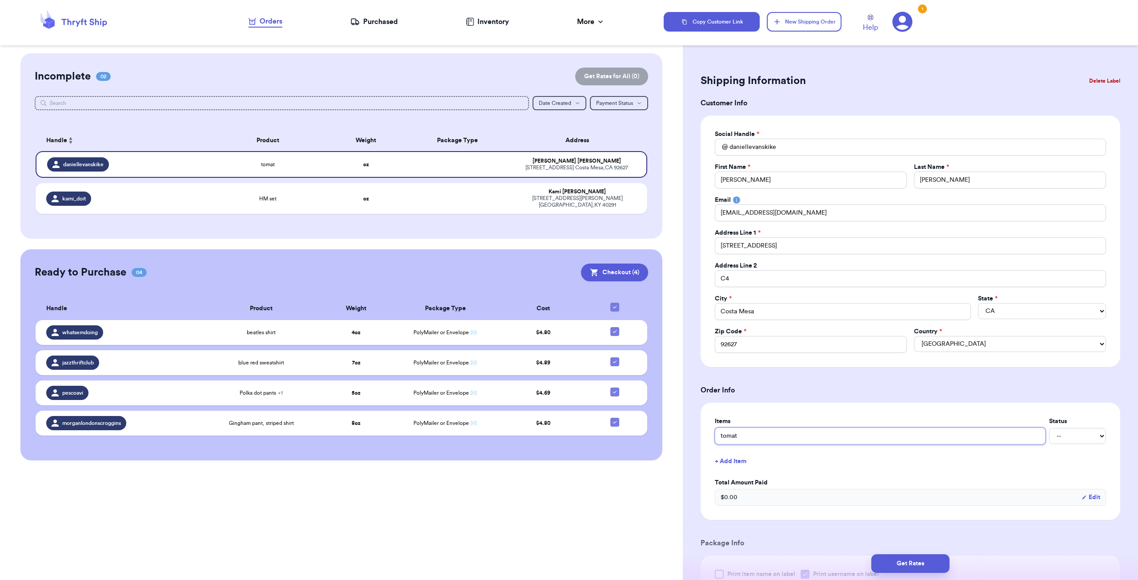
type input "tomatp"
type input "tomat"
type input "tomato"
type input "tomato p"
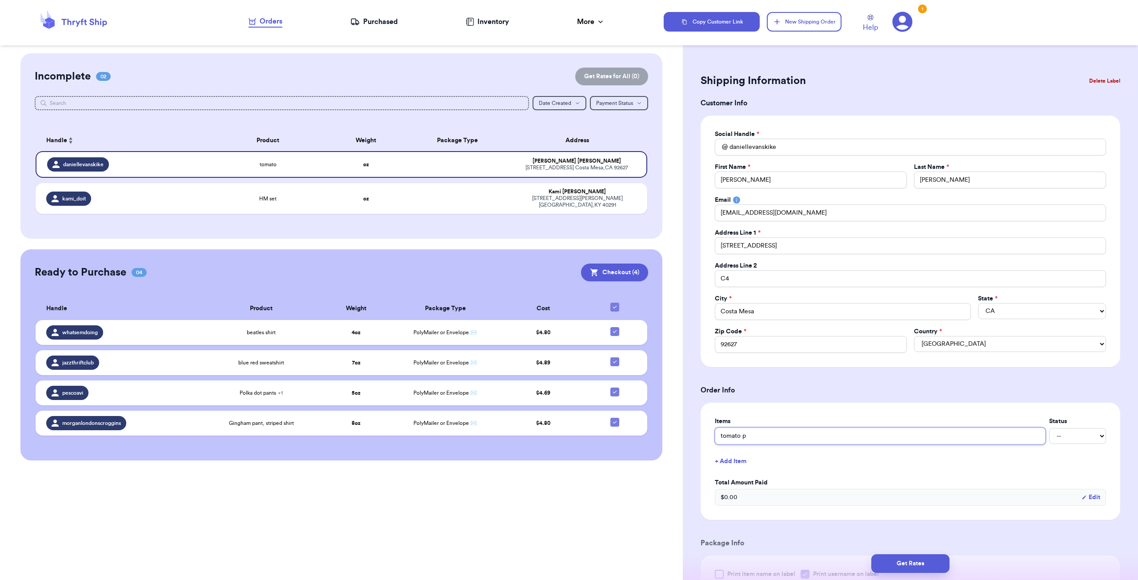
type input "tomato pa"
type input "tomato pan"
type input "tomato pant"
type input "tomato pants"
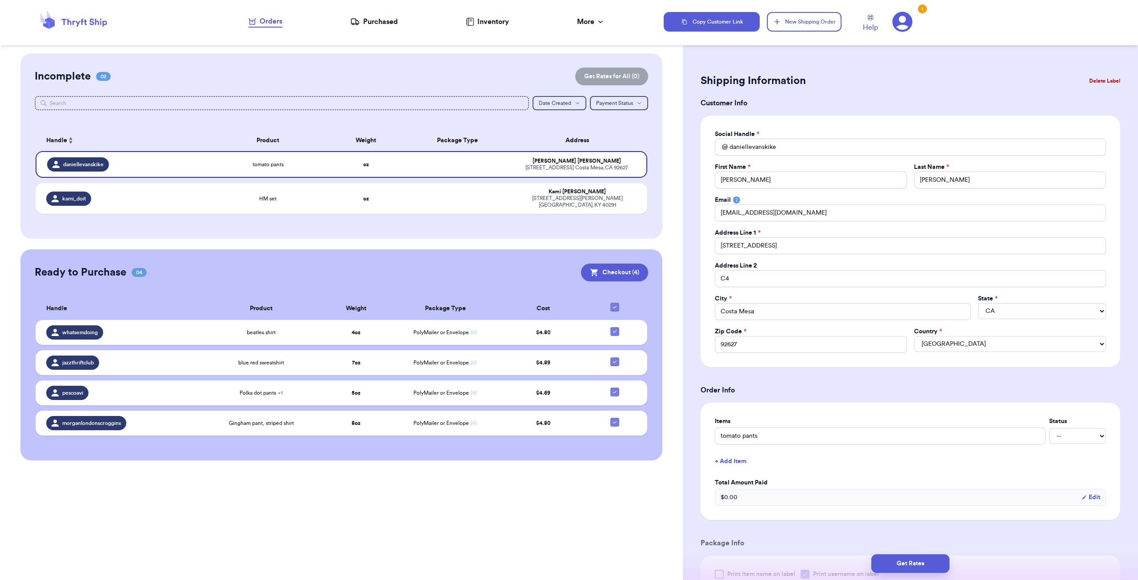
click at [730, 460] on button "+ Add Item" at bounding box center [910, 461] width 398 height 20
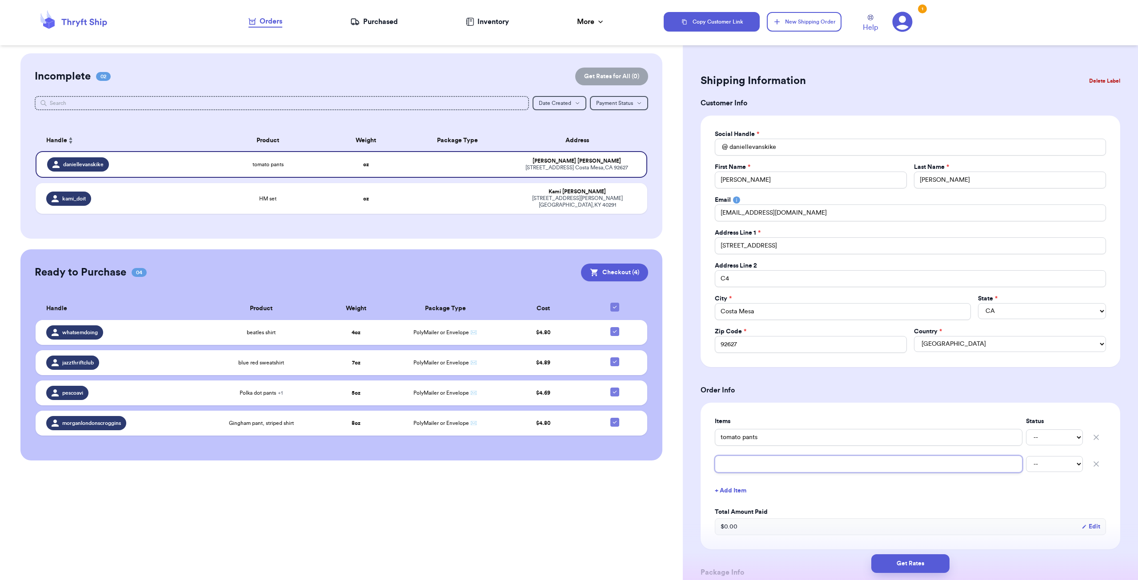
click at [743, 460] on input "text" at bounding box center [867, 463] width 307 height 17
type input "s"
type input "sn"
type input "sna"
type input "snac"
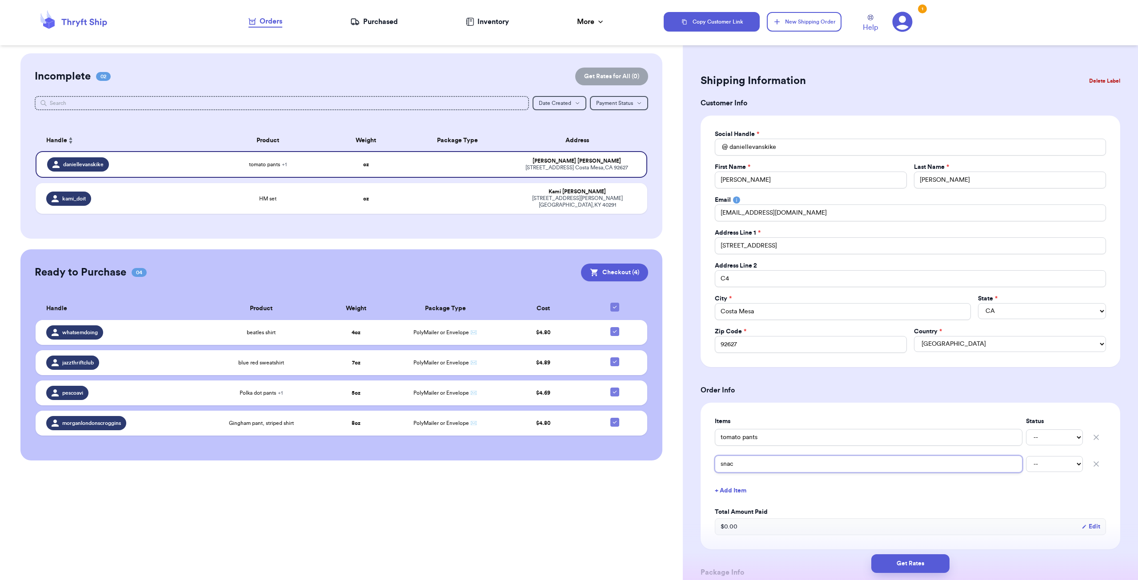
type input "snack"
type input "snack t"
type input "snack ti"
type input "snack [PERSON_NAME]"
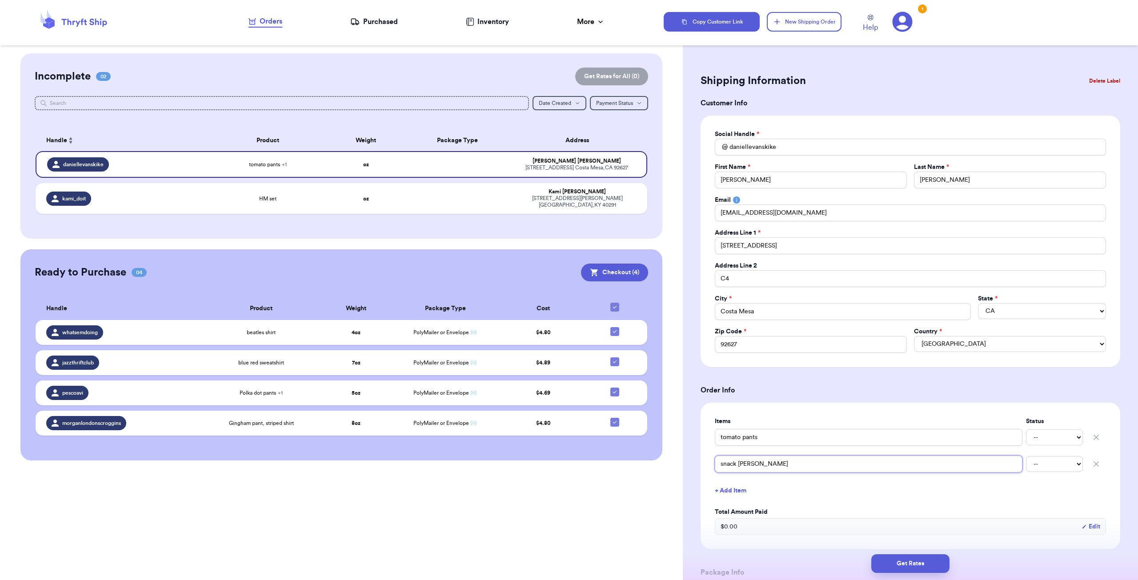
type input "snack time"
click at [744, 491] on button "+ Add Item" at bounding box center [910, 491] width 398 height 20
click at [742, 492] on input "text" at bounding box center [867, 490] width 307 height 17
type input "m"
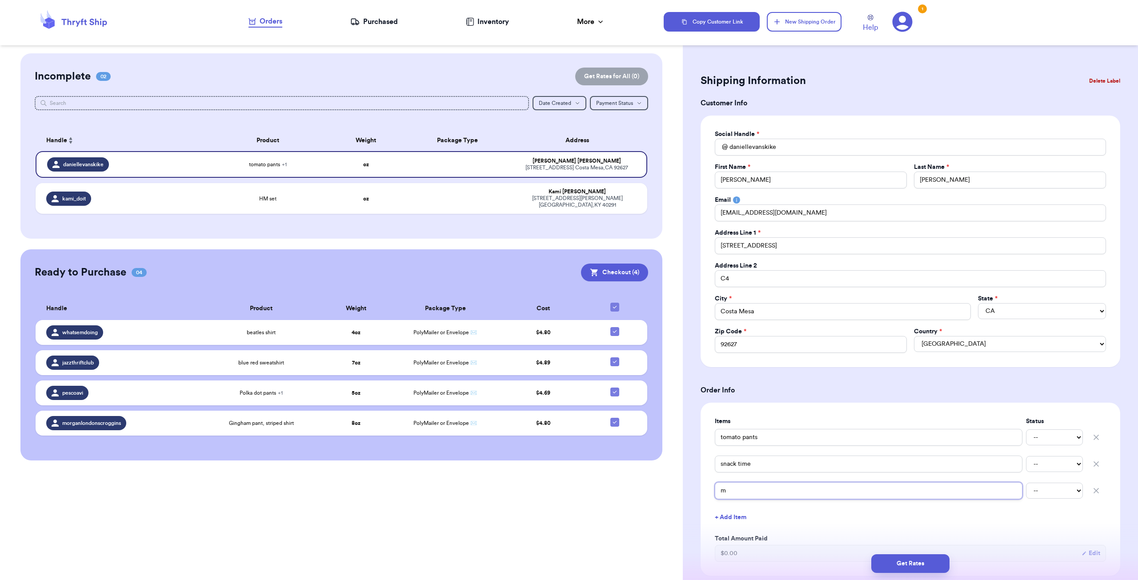
type input "mo"
type input "mok"
type input "moke"
type input "mokey"
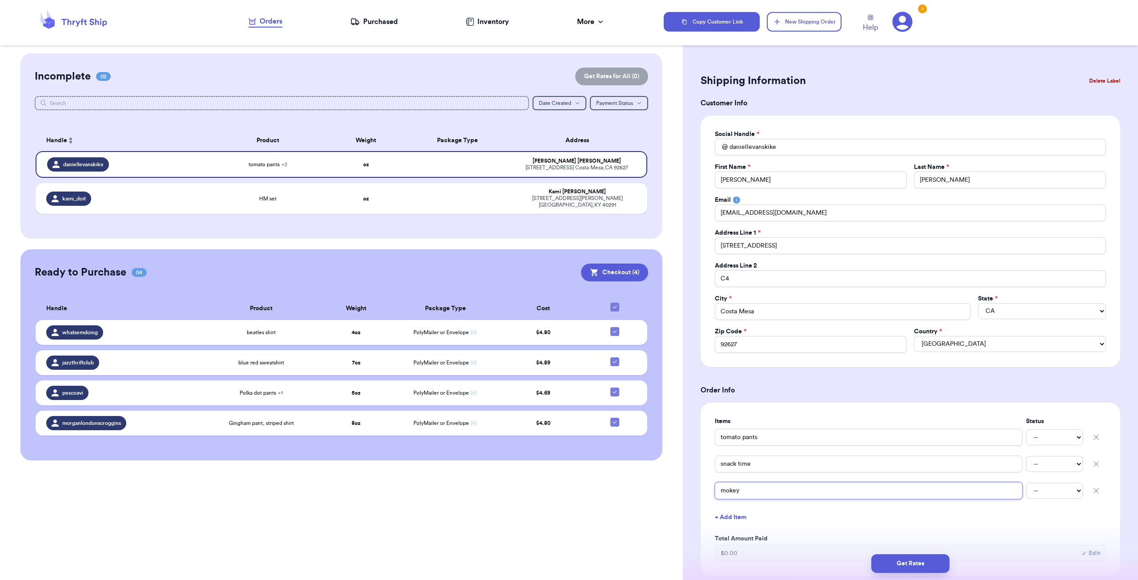
type input "mokey t"
type input "mokey te"
type input "mokey tee"
click at [727, 490] on input "mokey tee" at bounding box center [867, 490] width 307 height 17
type input "monkey tee"
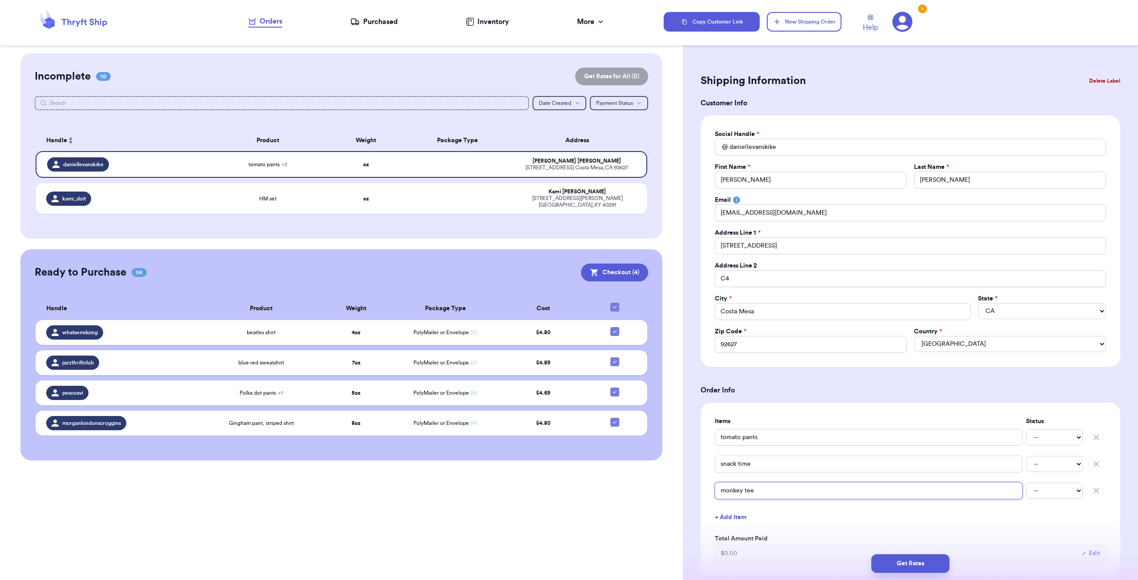
type input "monkey tee"
click at [812, 521] on button "+ Add Item" at bounding box center [910, 517] width 398 height 20
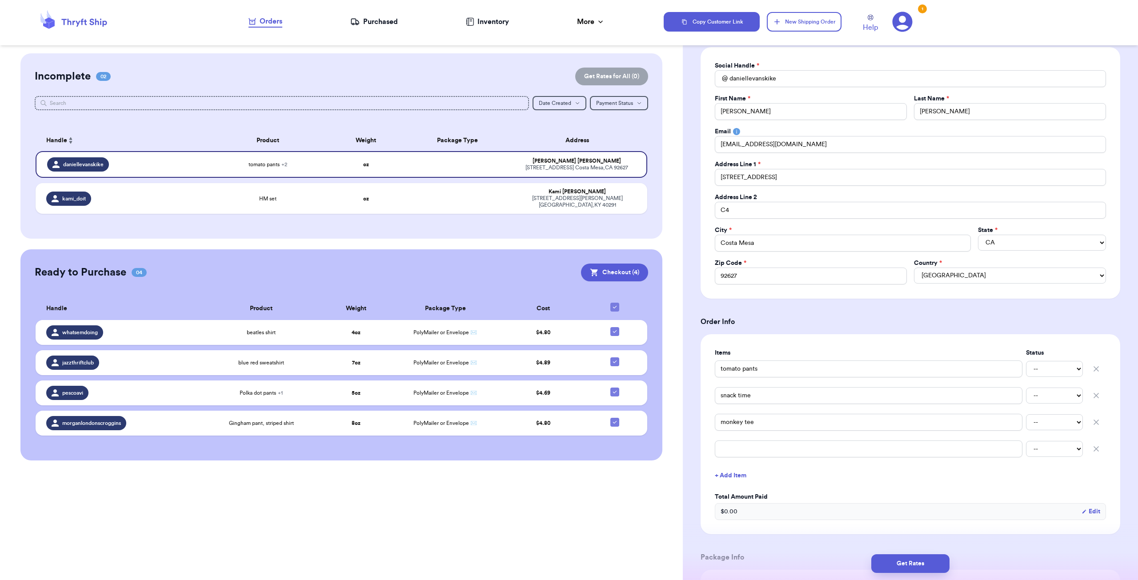
scroll to position [178, 0]
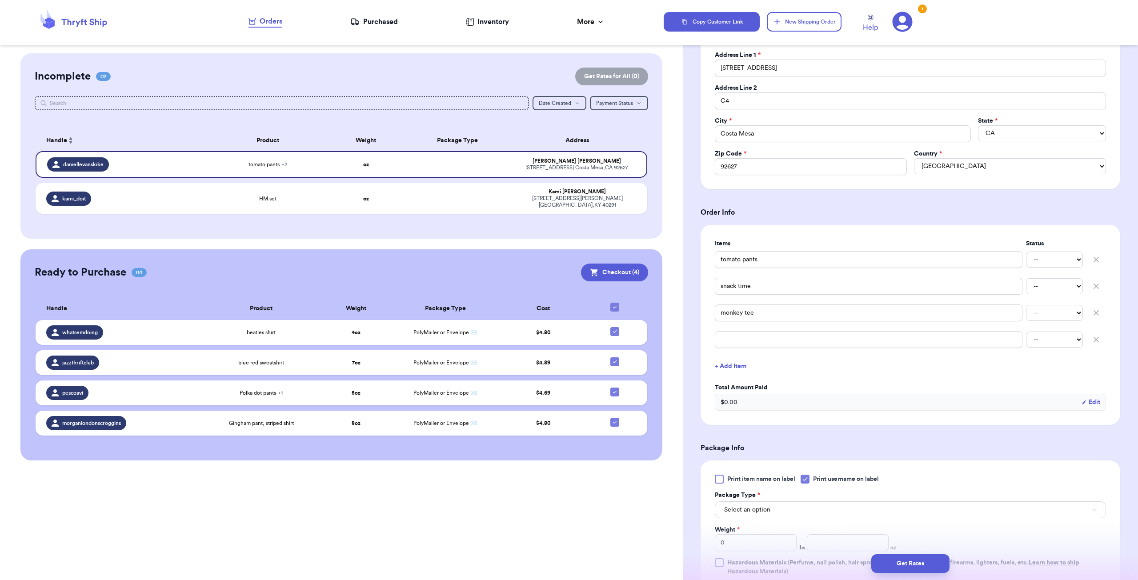
click at [1091, 335] on icon "button" at bounding box center [1095, 339] width 9 height 9
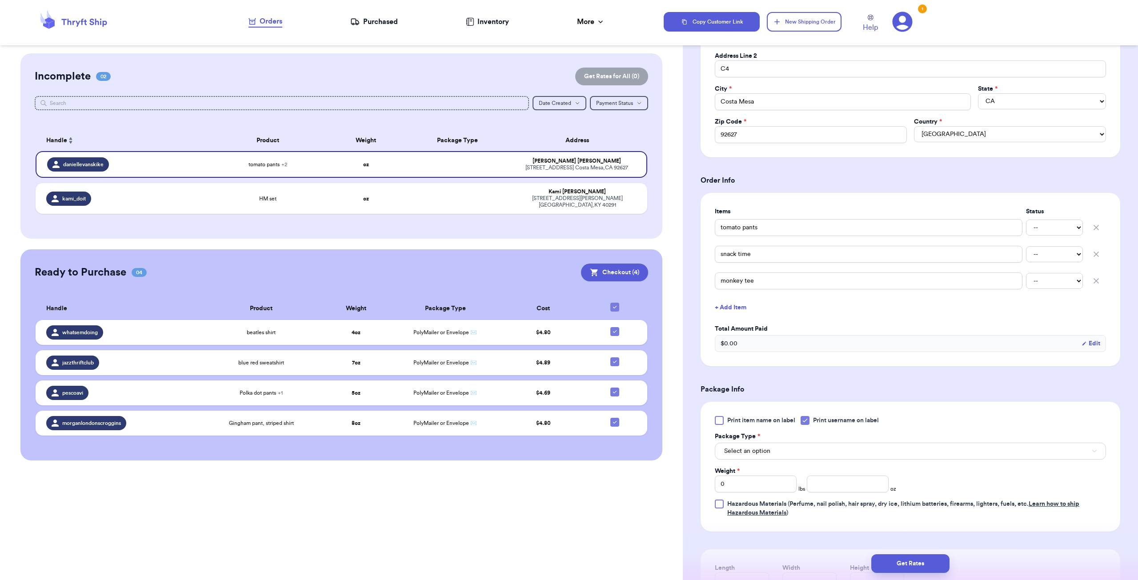
scroll to position [222, 0]
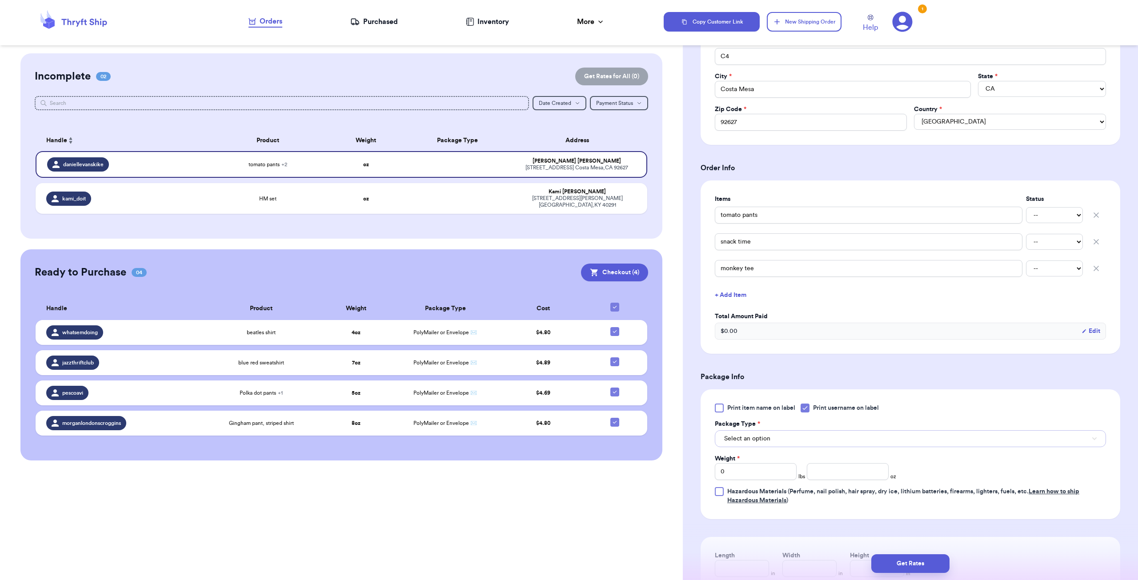
click at [766, 440] on button "Select an option" at bounding box center [909, 438] width 391 height 17
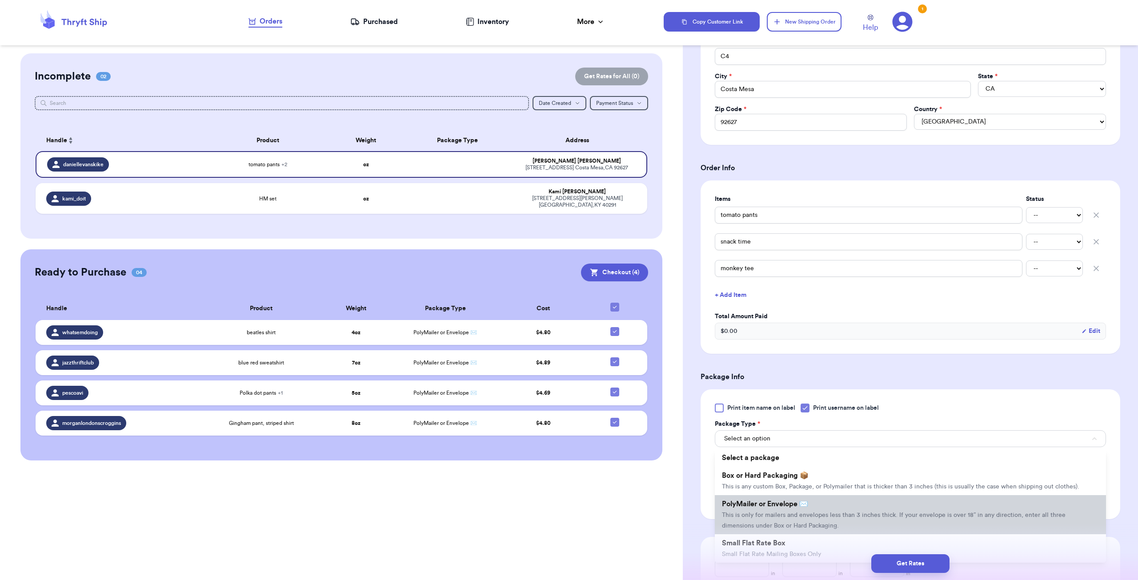
click at [775, 503] on span "PolyMailer or Envelope ✉️" at bounding box center [765, 503] width 86 height 7
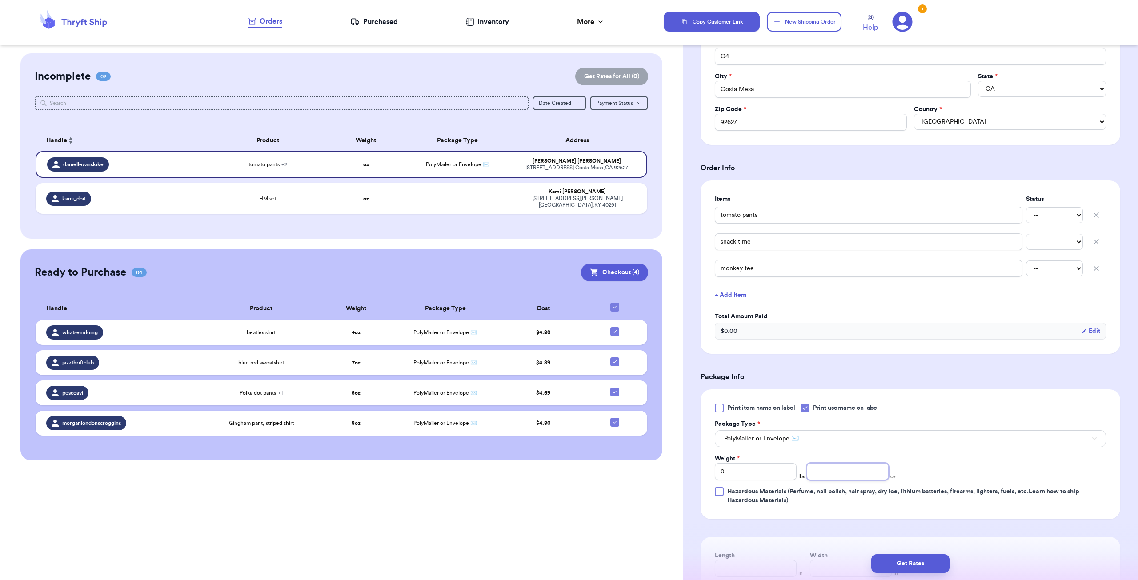
click at [818, 468] on input "number" at bounding box center [847, 471] width 82 height 17
type input "7"
click at [993, 467] on div "Print item name on label Print username on label Package Type * PolyMailer or E…" at bounding box center [909, 453] width 391 height 101
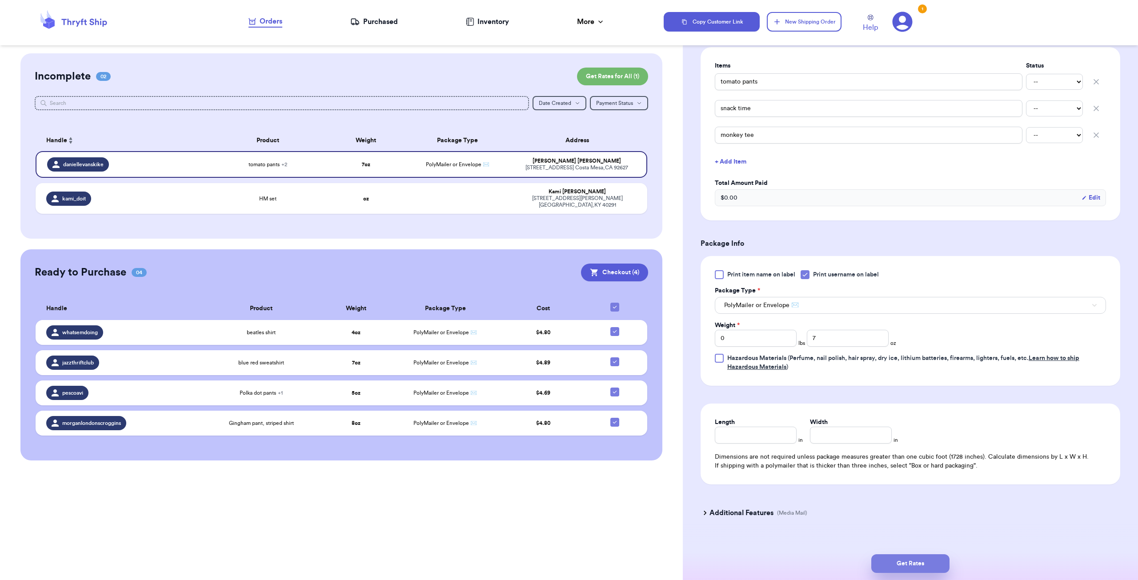
click at [923, 561] on button "Get Rates" at bounding box center [910, 563] width 78 height 19
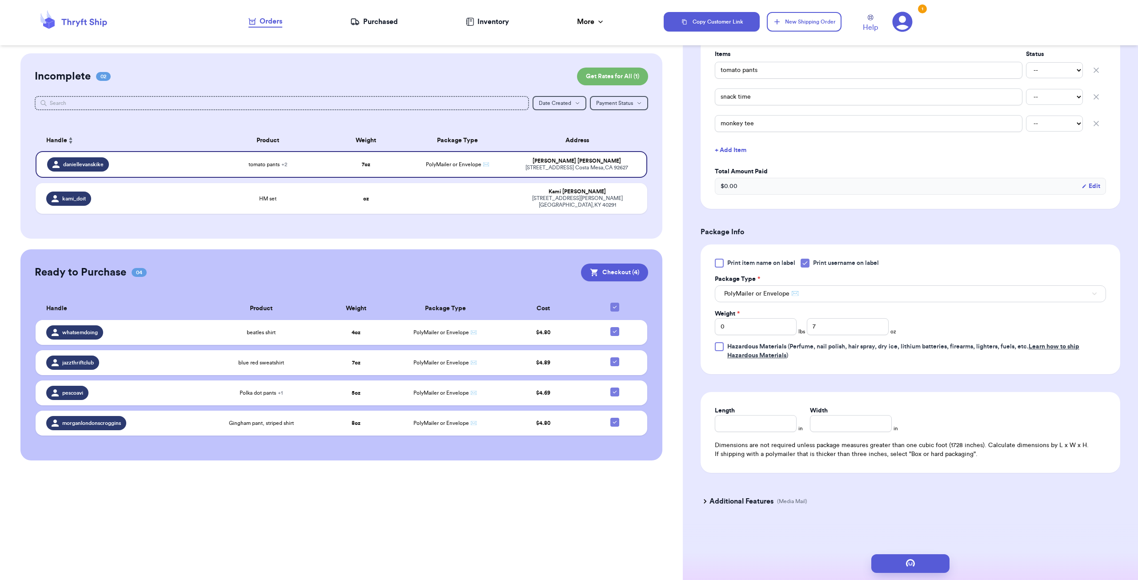
scroll to position [0, 0]
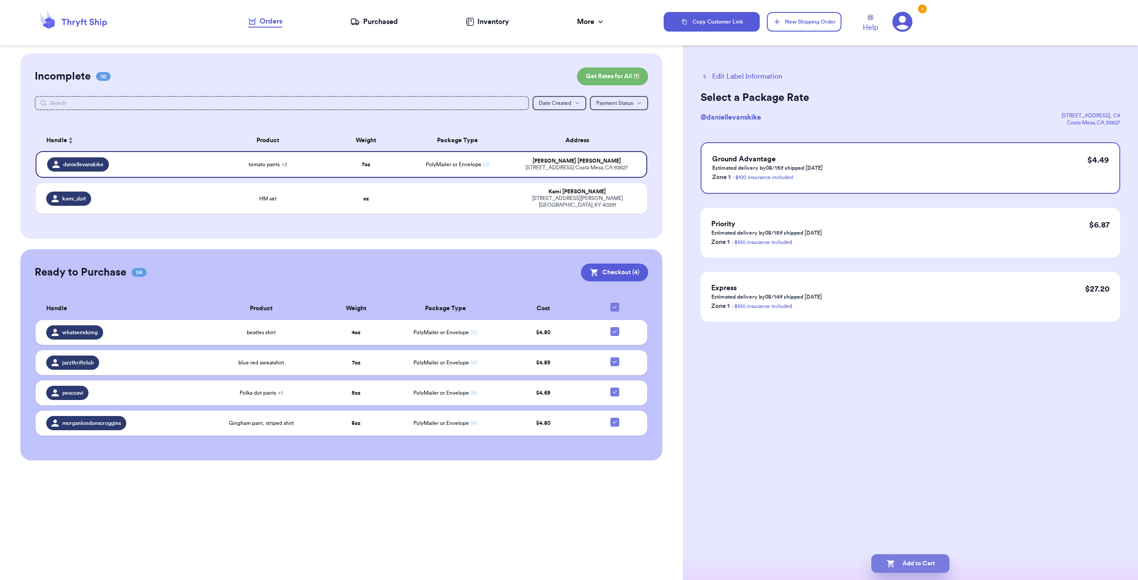
drag, startPoint x: 916, startPoint y: 566, endPoint x: 908, endPoint y: 566, distance: 8.5
click at [916, 566] on button "Add to Cart" at bounding box center [910, 563] width 78 height 19
checkbox input "true"
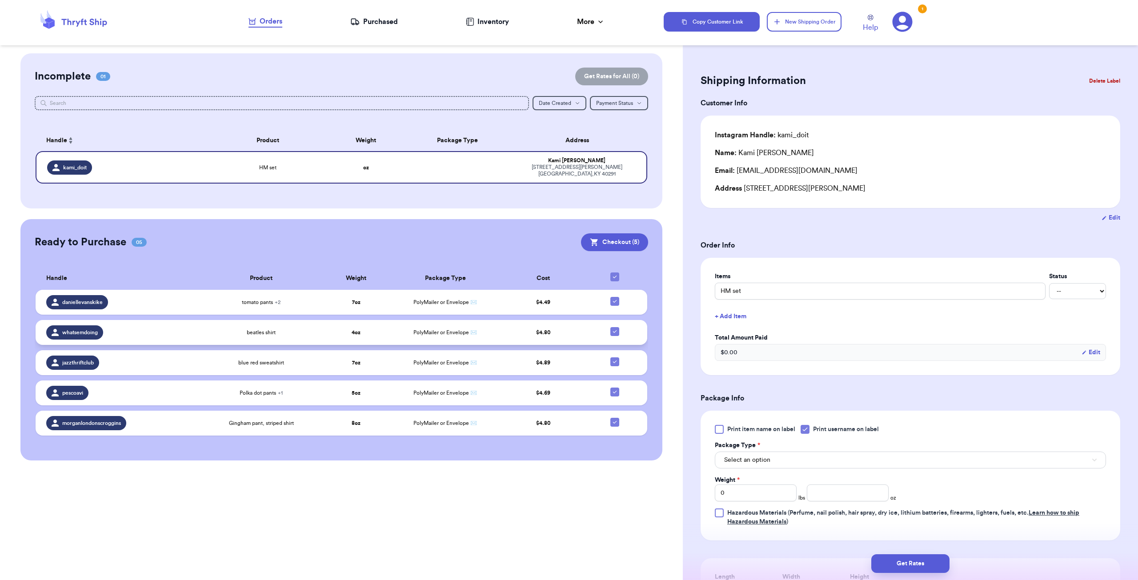
click at [616, 328] on icon at bounding box center [614, 331] width 7 height 7
click at [615, 327] on input "checkbox" at bounding box center [614, 327] width 0 height 0
checkbox input "false"
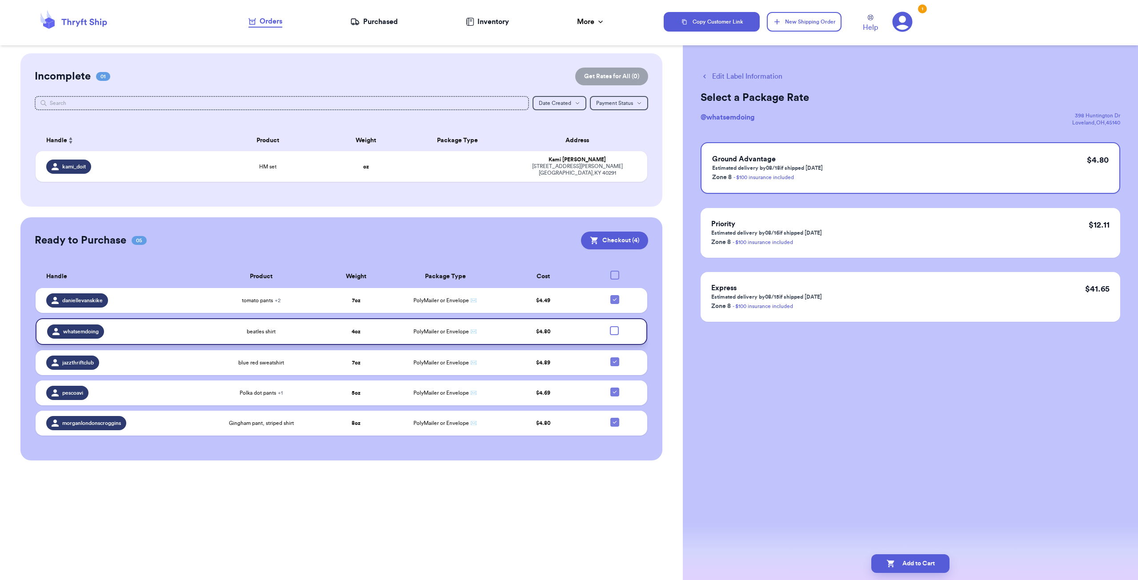
click at [374, 520] on div "Customer Link New Order Incomplete 01 Get Rates for All ( 0 ) Get Rates for All…" at bounding box center [341, 290] width 683 height 580
click at [618, 240] on button "Checkout ( 4 )" at bounding box center [614, 240] width 67 height 18
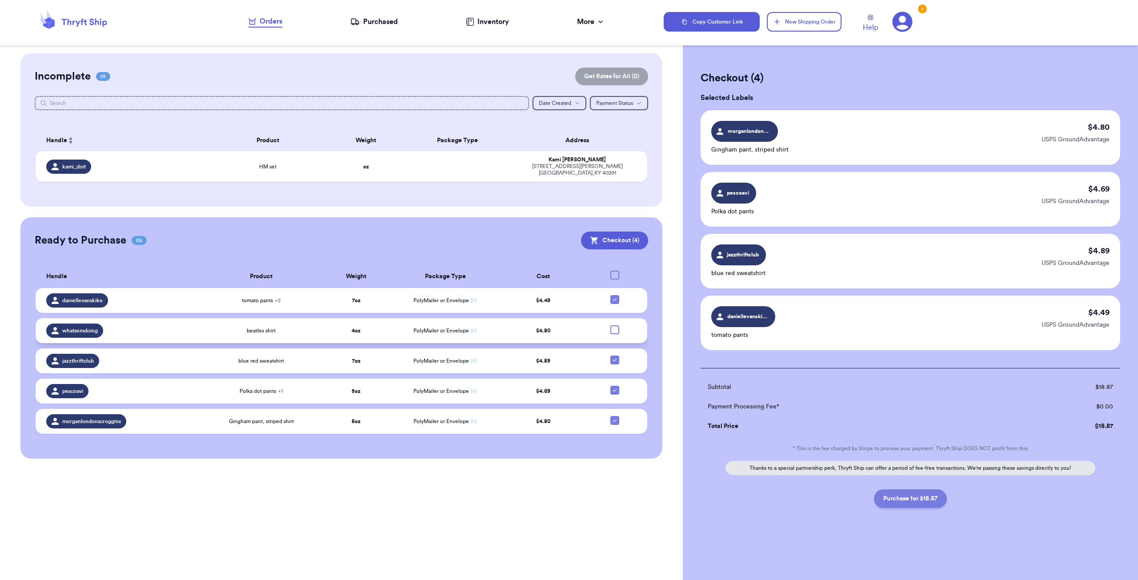
click at [934, 492] on button "Purchase for $18.87" at bounding box center [910, 498] width 73 height 19
checkbox input "false"
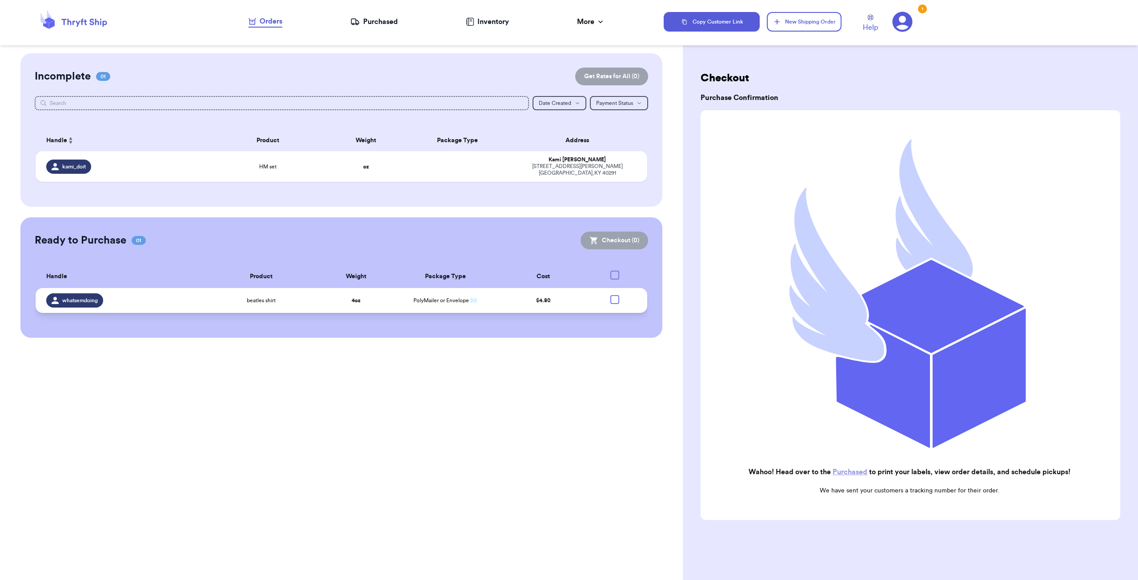
click at [846, 469] on link "Purchased" at bounding box center [849, 471] width 35 height 7
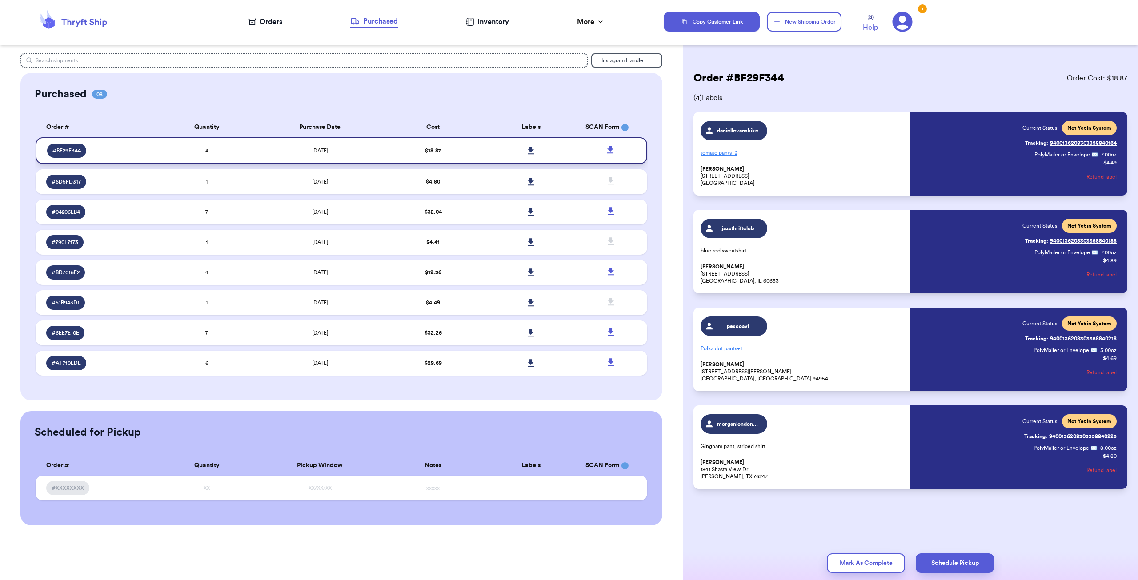
click at [530, 156] on link at bounding box center [531, 151] width 20 height 20
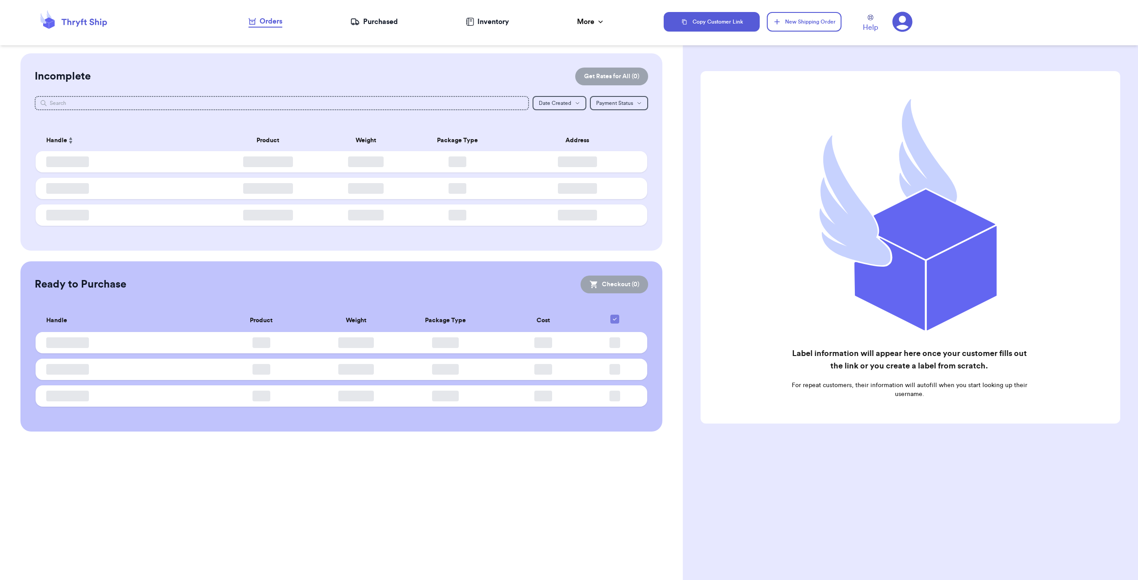
checkbox input "false"
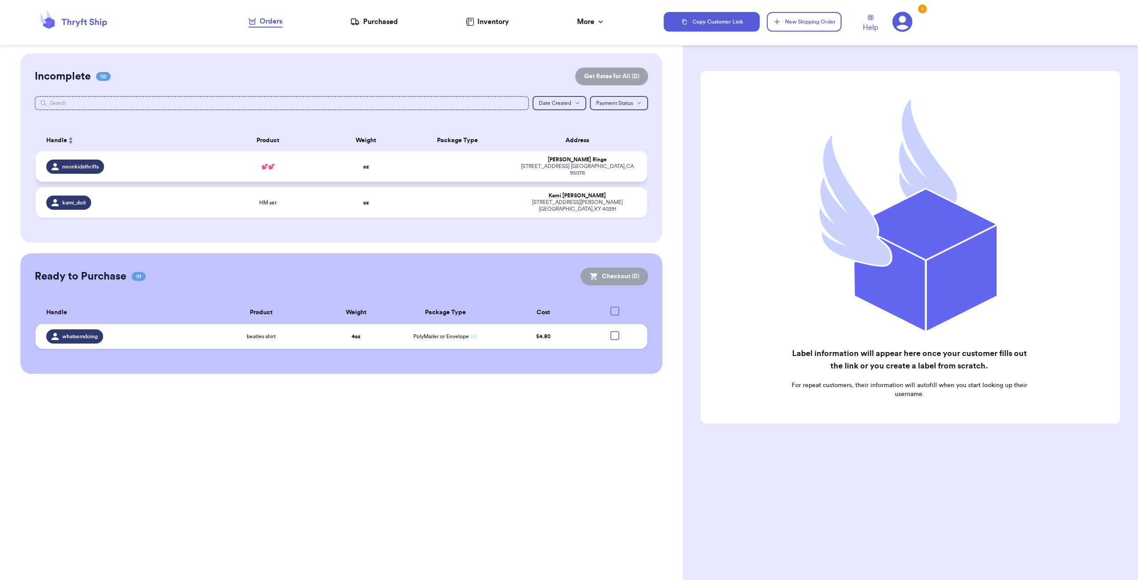
drag, startPoint x: 406, startPoint y: 88, endPoint x: 480, endPoint y: 162, distance: 104.9
click at [480, 162] on td at bounding box center [458, 166] width 110 height 31
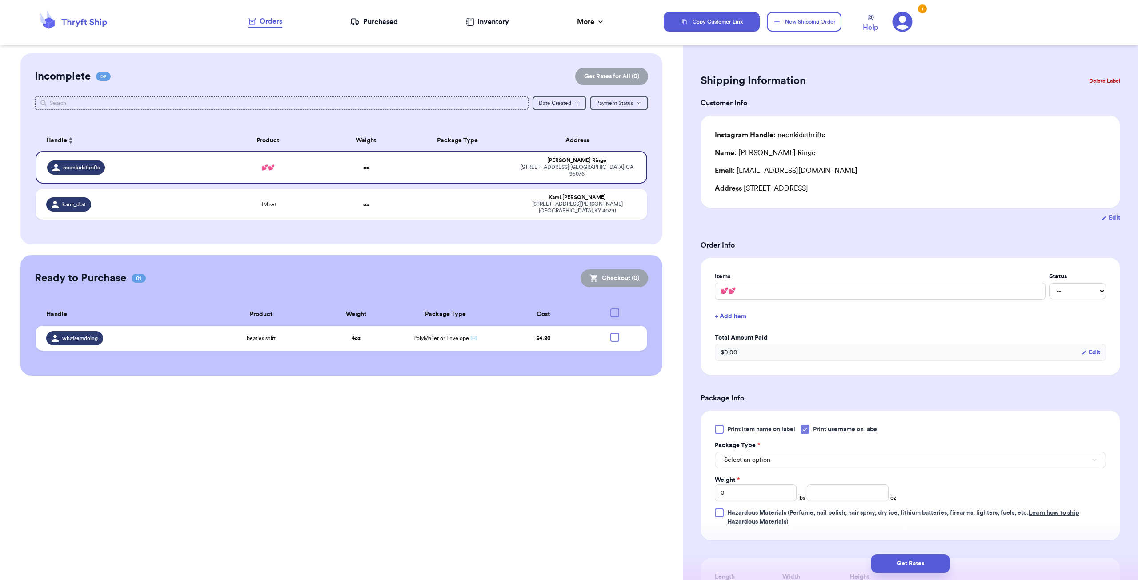
scroll to position [133, 0]
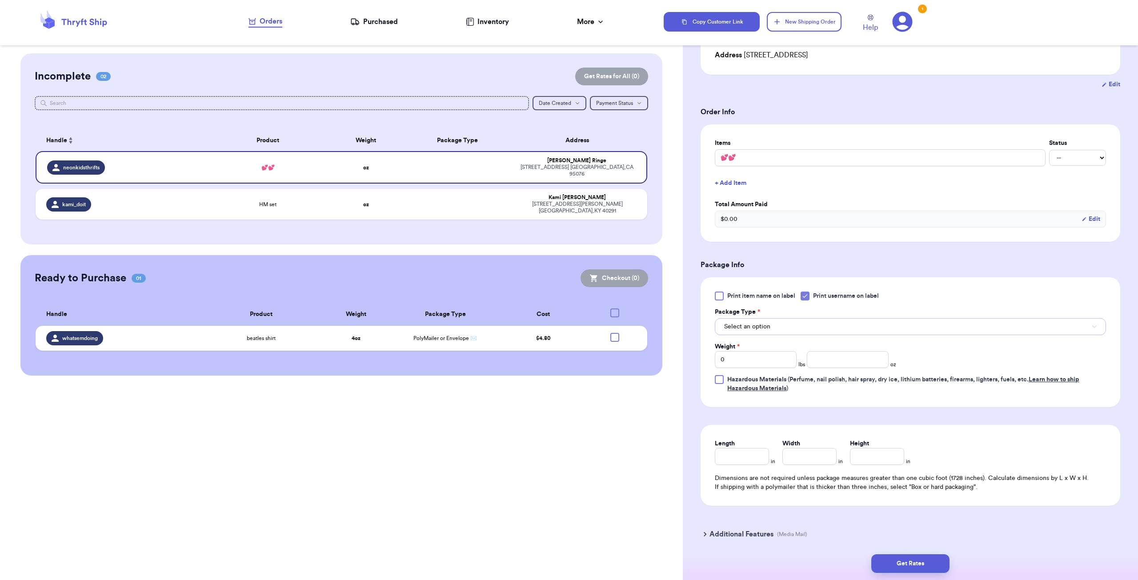
click at [763, 324] on span "Select an option" at bounding box center [747, 326] width 46 height 9
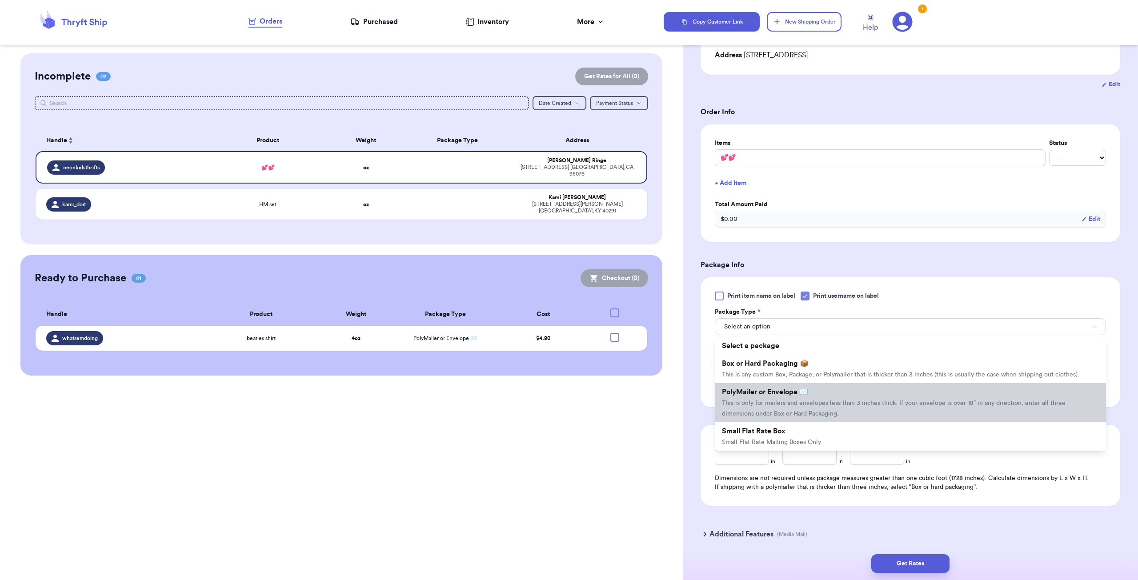
click at [788, 400] on span "This is only for mailers and envelopes less than 3 inches thick. If your envelo…" at bounding box center [893, 408] width 343 height 17
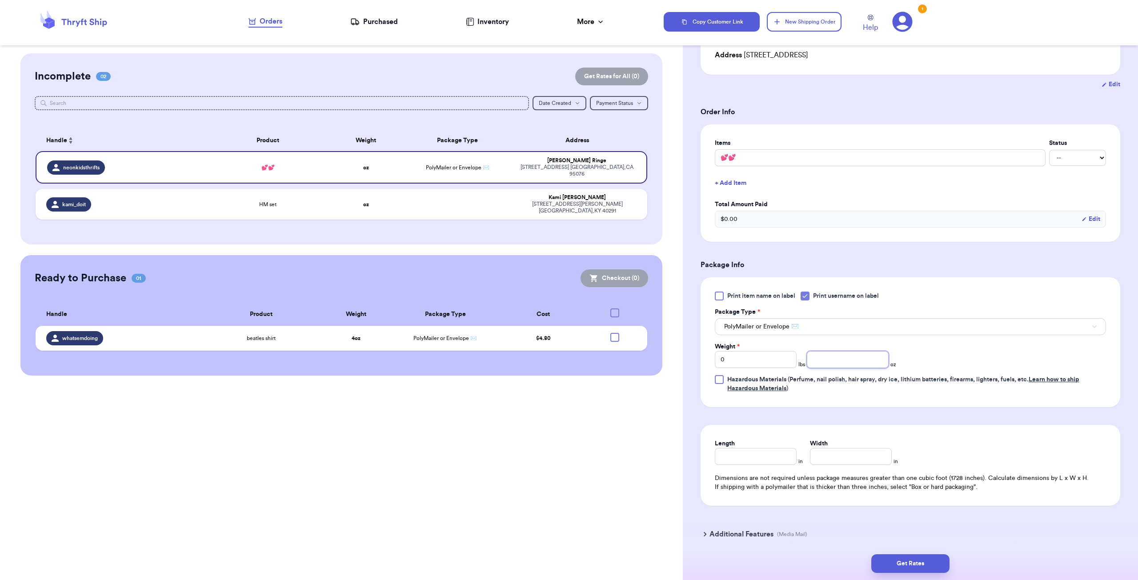
drag, startPoint x: 850, startPoint y: 360, endPoint x: 852, endPoint y: 353, distance: 7.6
click at [850, 358] on input "number" at bounding box center [847, 359] width 82 height 17
type input "5"
click at [920, 565] on button "Get Rates" at bounding box center [910, 563] width 78 height 19
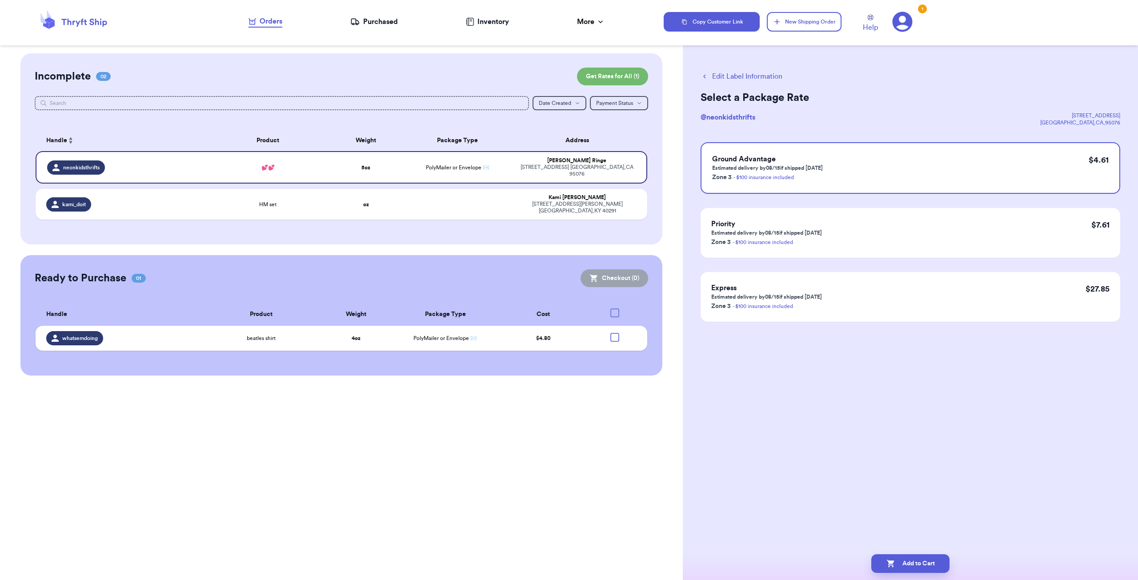
scroll to position [0, 0]
click at [922, 557] on button "Add to Cart" at bounding box center [910, 563] width 78 height 19
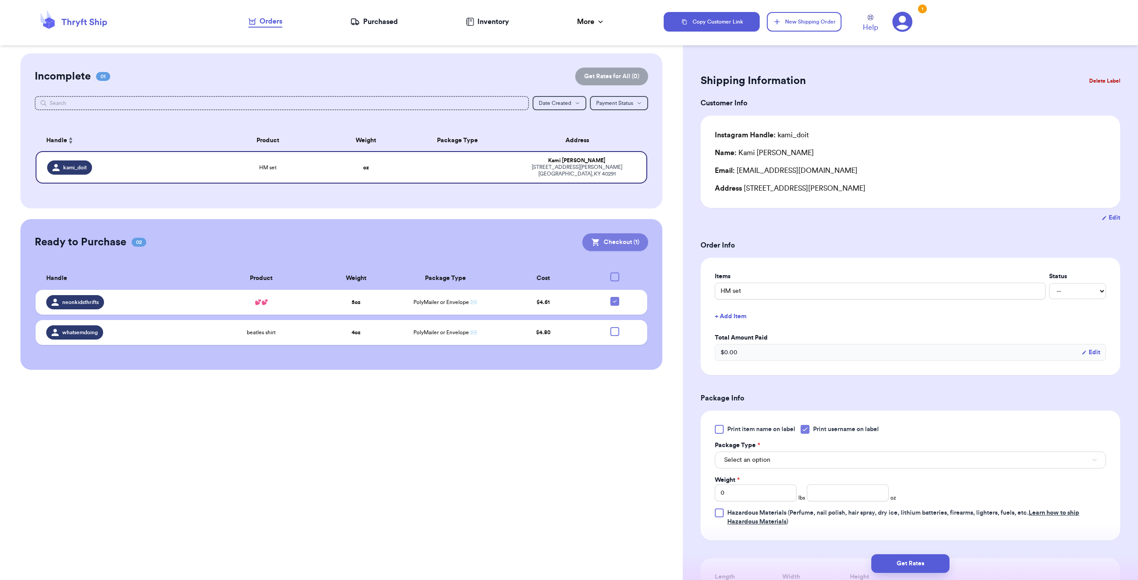
click at [622, 238] on button "Checkout ( 1 )" at bounding box center [615, 242] width 66 height 18
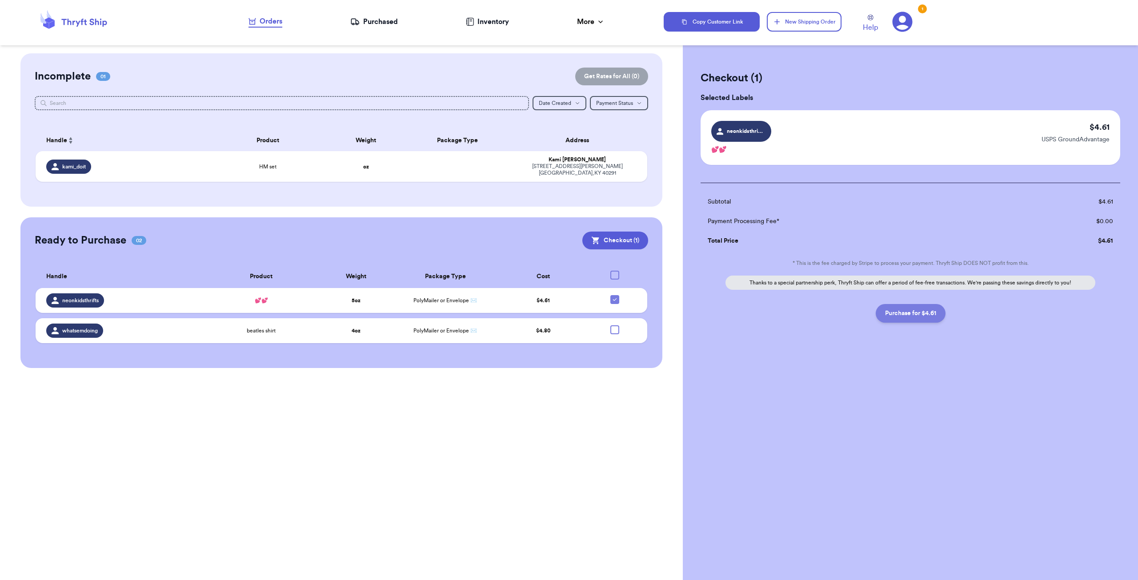
click at [917, 306] on button "Purchase for $4.61" at bounding box center [910, 313] width 70 height 19
checkbox input "false"
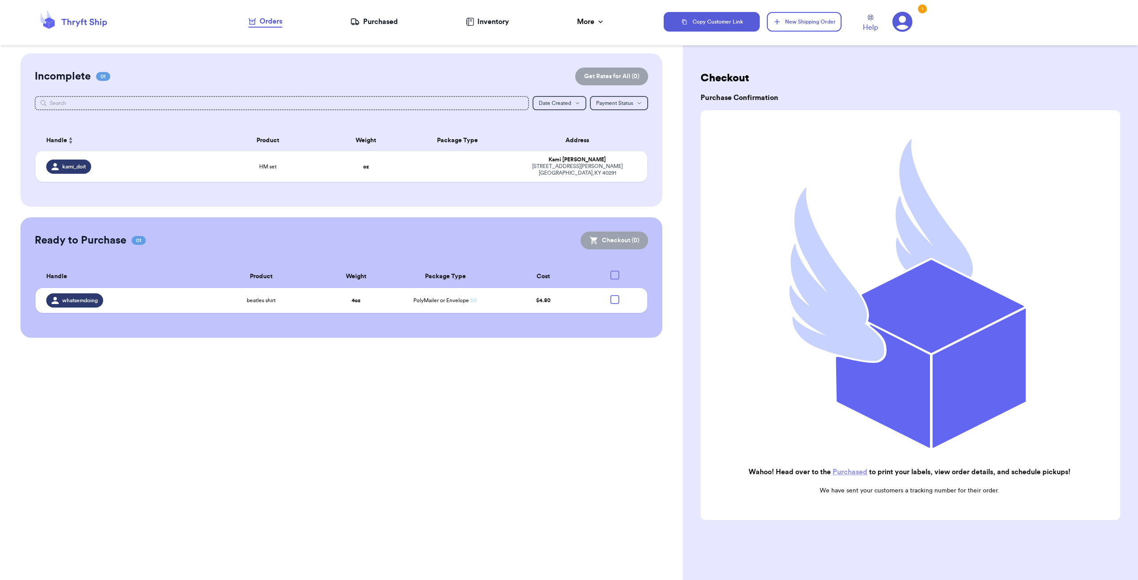
click at [854, 468] on link "Purchased" at bounding box center [849, 471] width 35 height 7
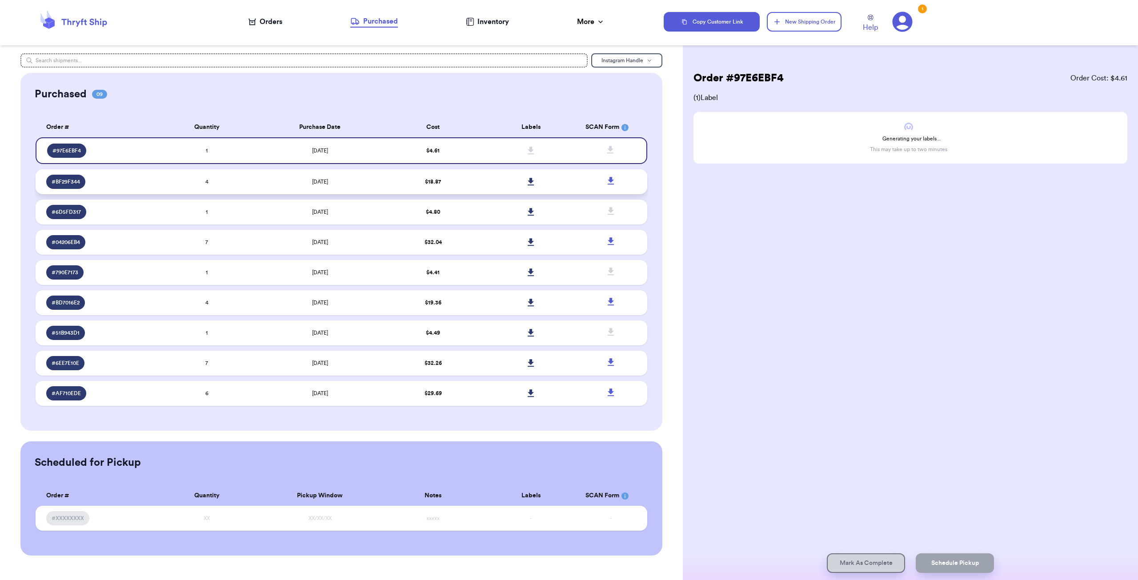
click at [566, 185] on td at bounding box center [531, 181] width 98 height 25
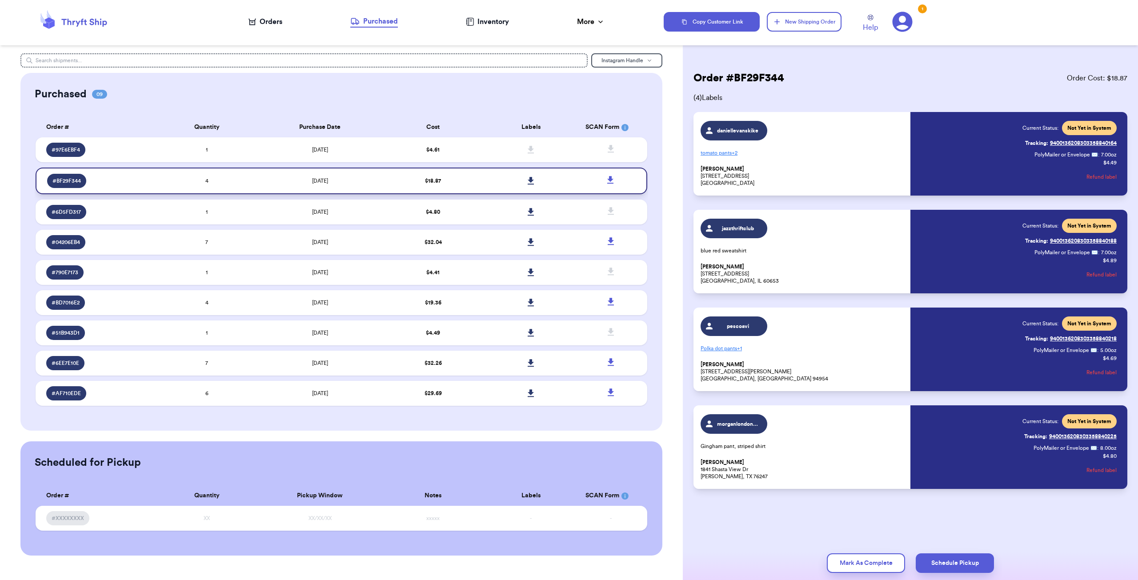
click at [531, 181] on icon at bounding box center [530, 181] width 6 height 8
click at [528, 144] on link at bounding box center [531, 150] width 20 height 20
